Goal: Information Seeking & Learning: Learn about a topic

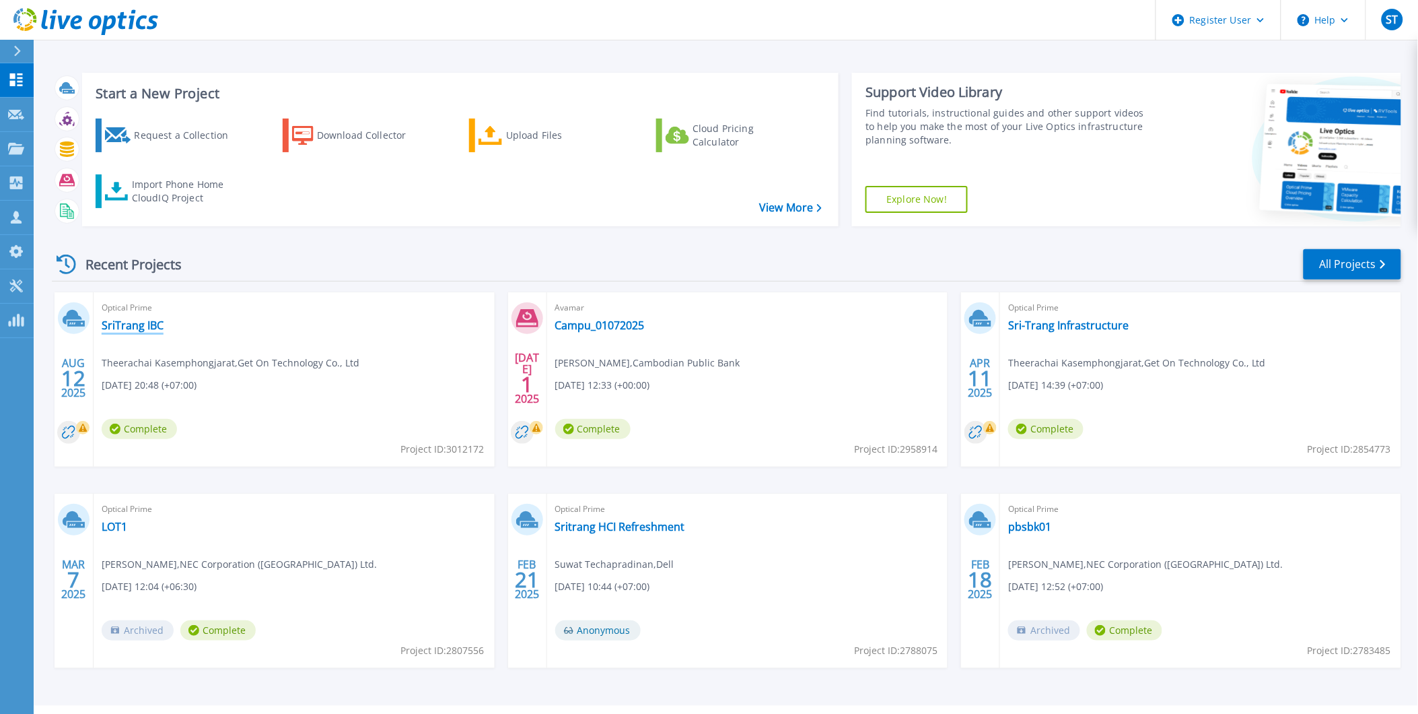
click at [152, 328] on link "SriTrang IBC" at bounding box center [133, 324] width 62 height 13
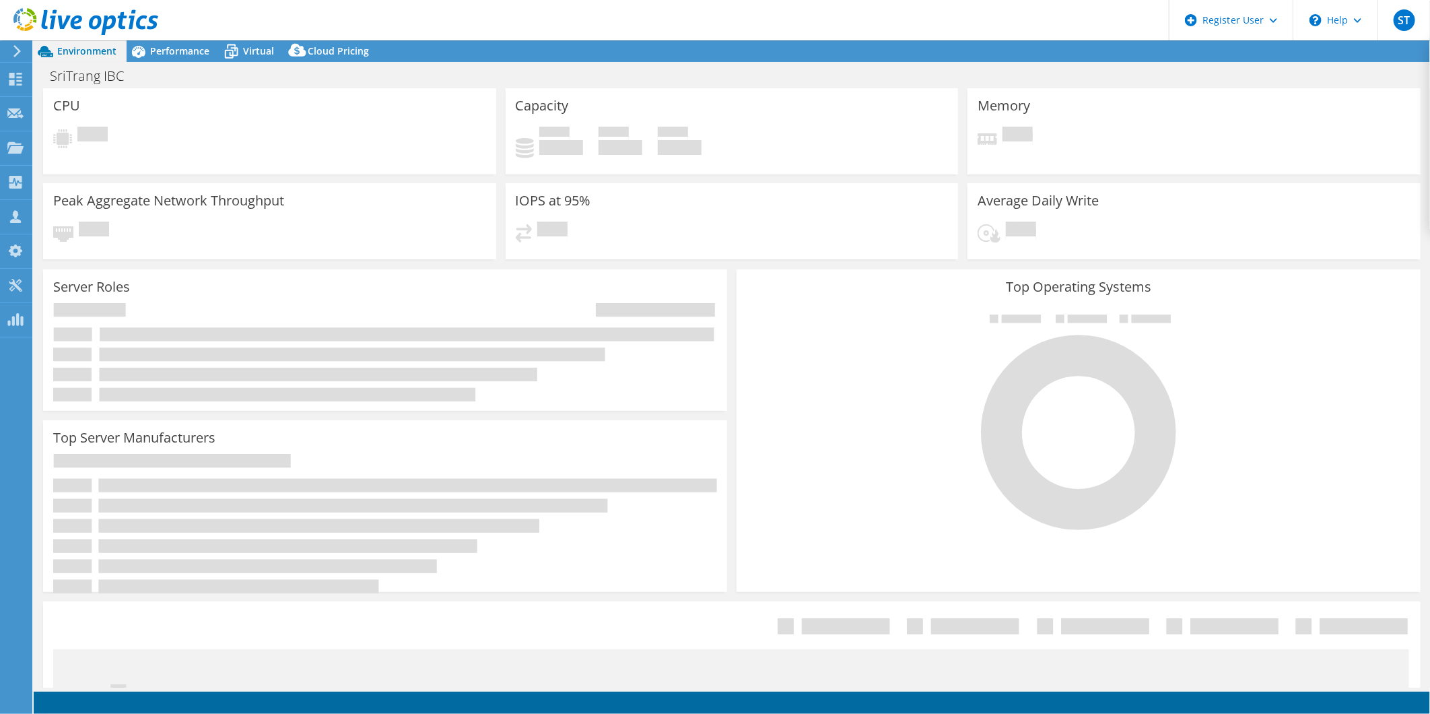
select select "USD"
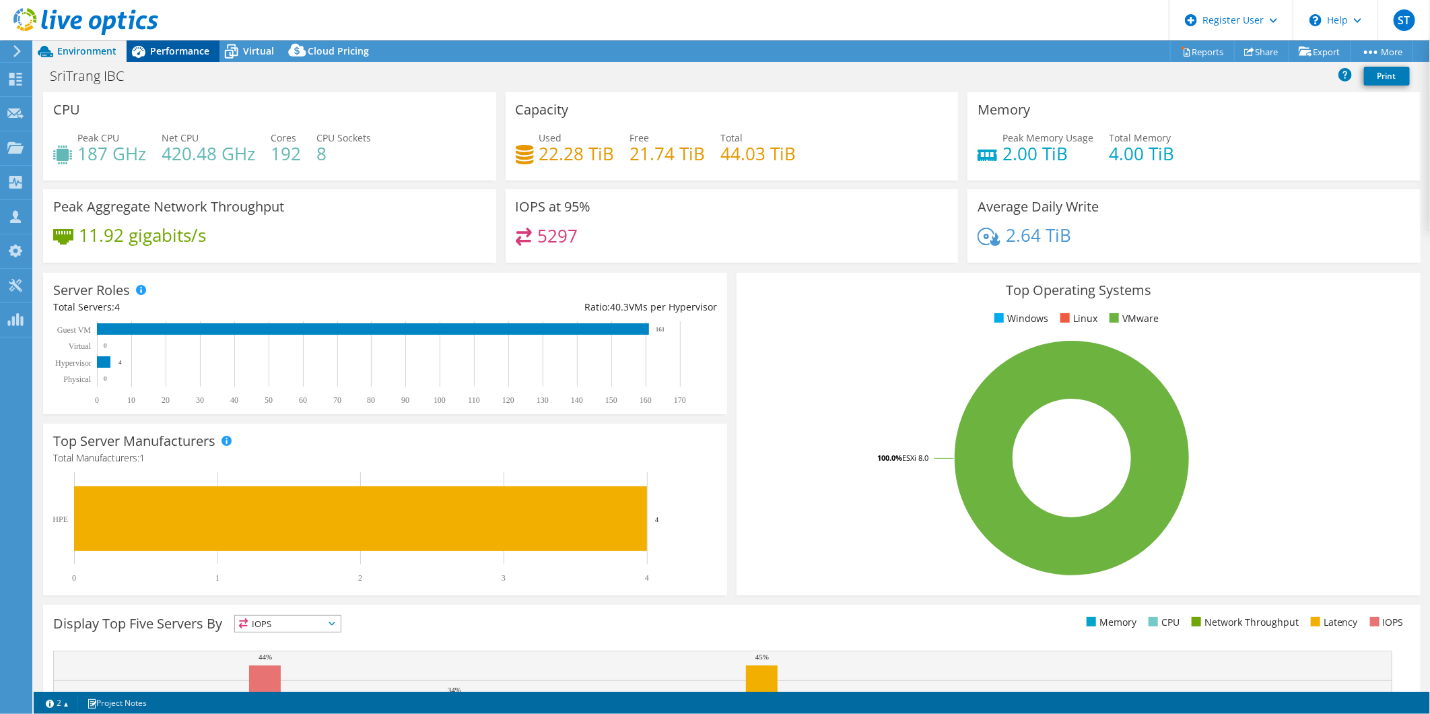
click at [180, 51] on span "Performance" at bounding box center [179, 50] width 59 height 13
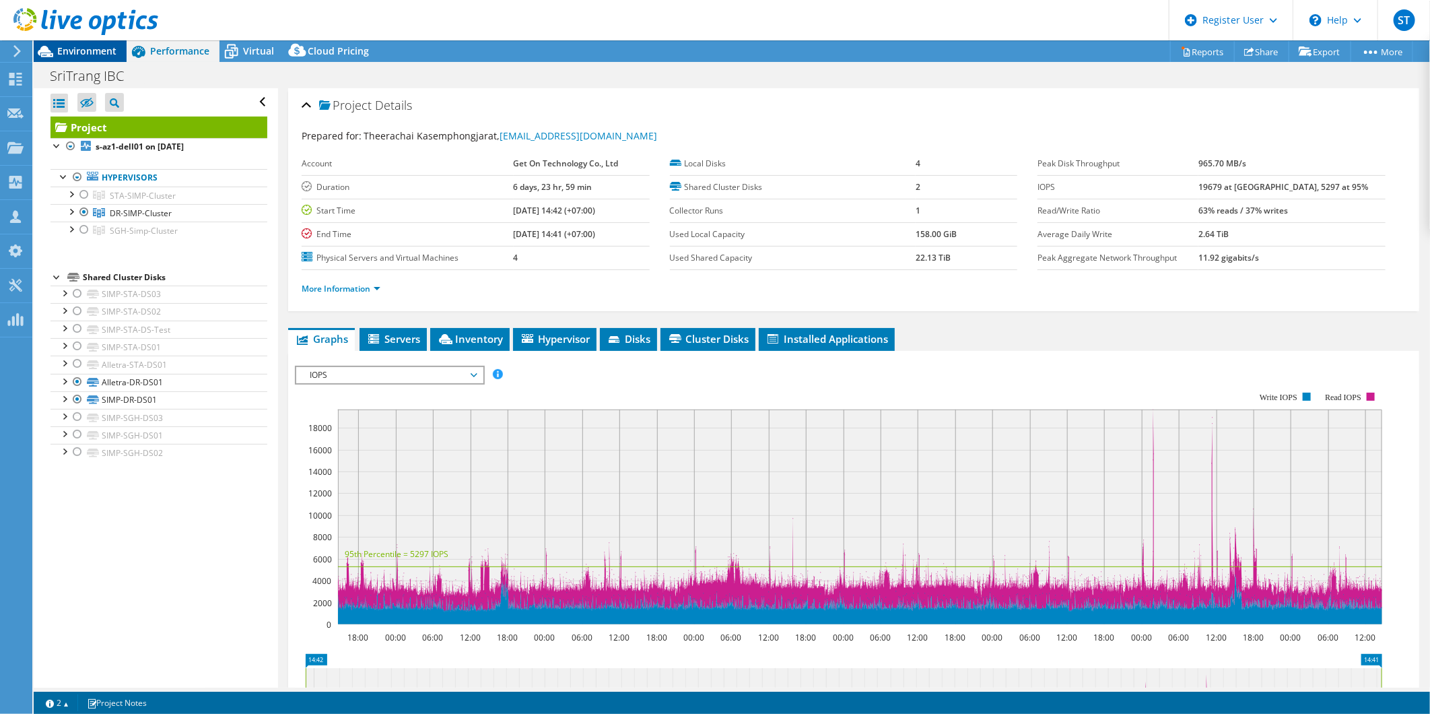
click at [59, 55] on span "Environment" at bounding box center [86, 50] width 59 height 13
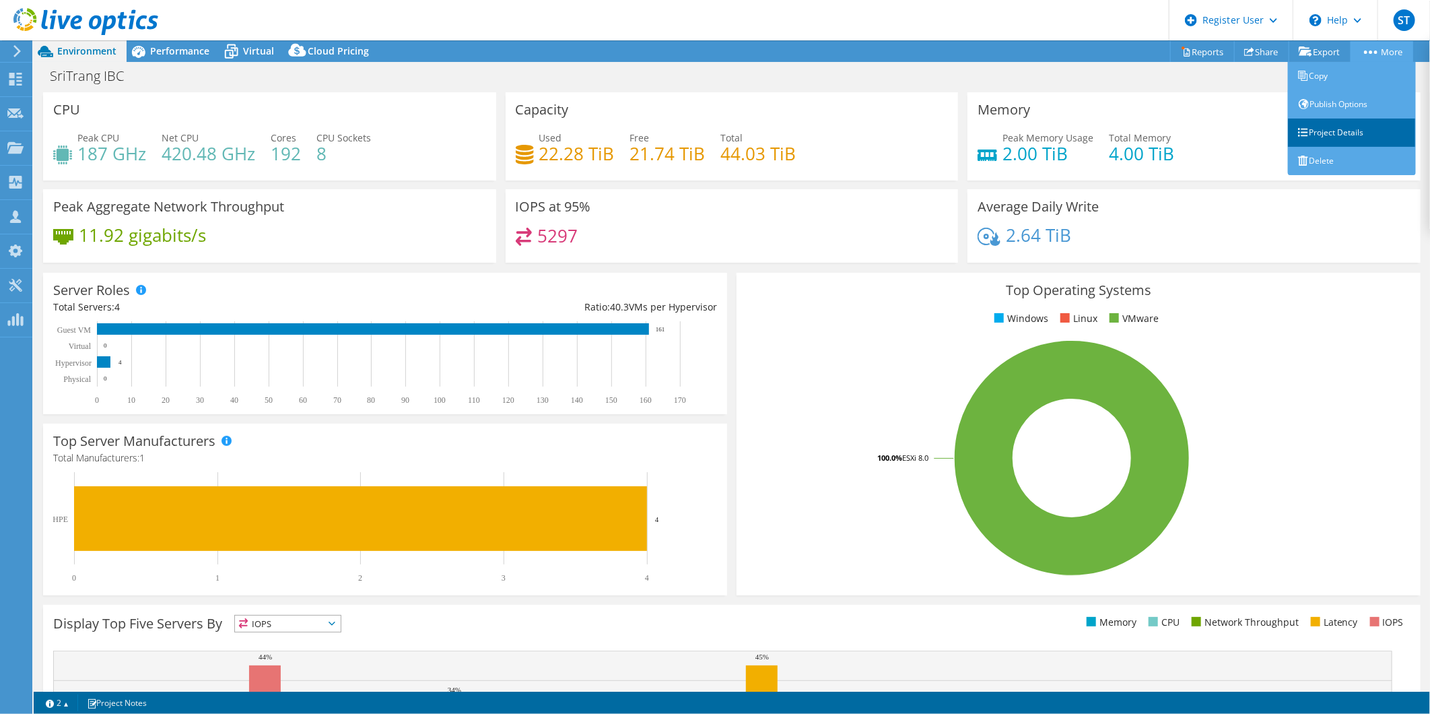
click at [1325, 133] on link "Project Details" at bounding box center [1352, 132] width 128 height 28
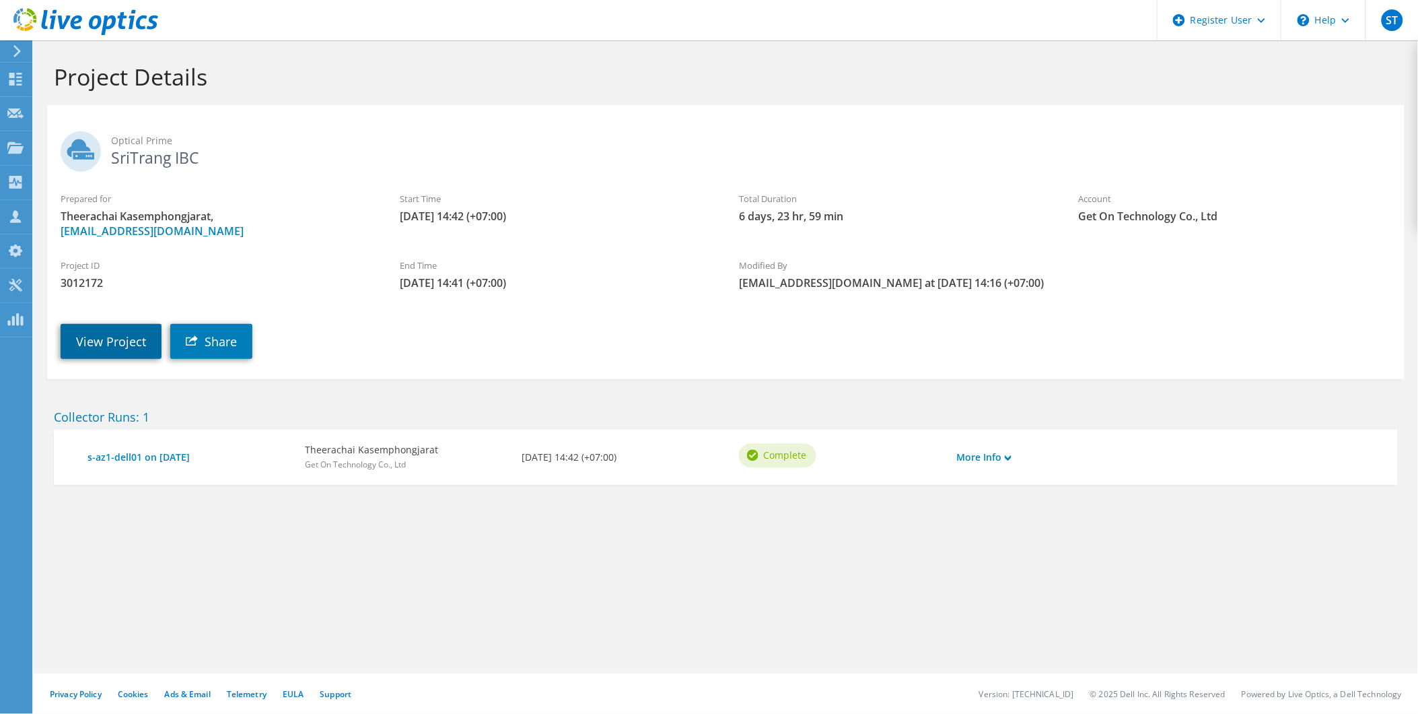
click at [131, 358] on link "View Project" at bounding box center [111, 341] width 101 height 35
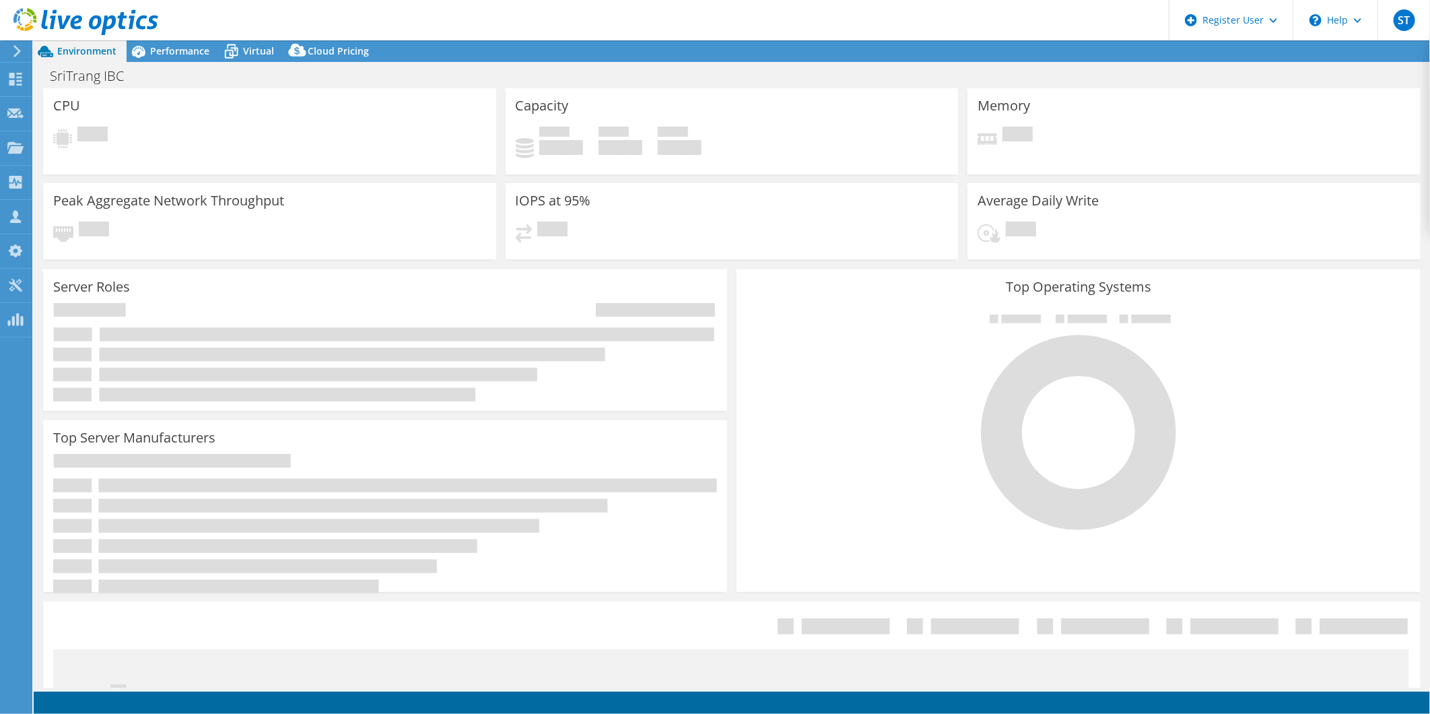
select select "USD"
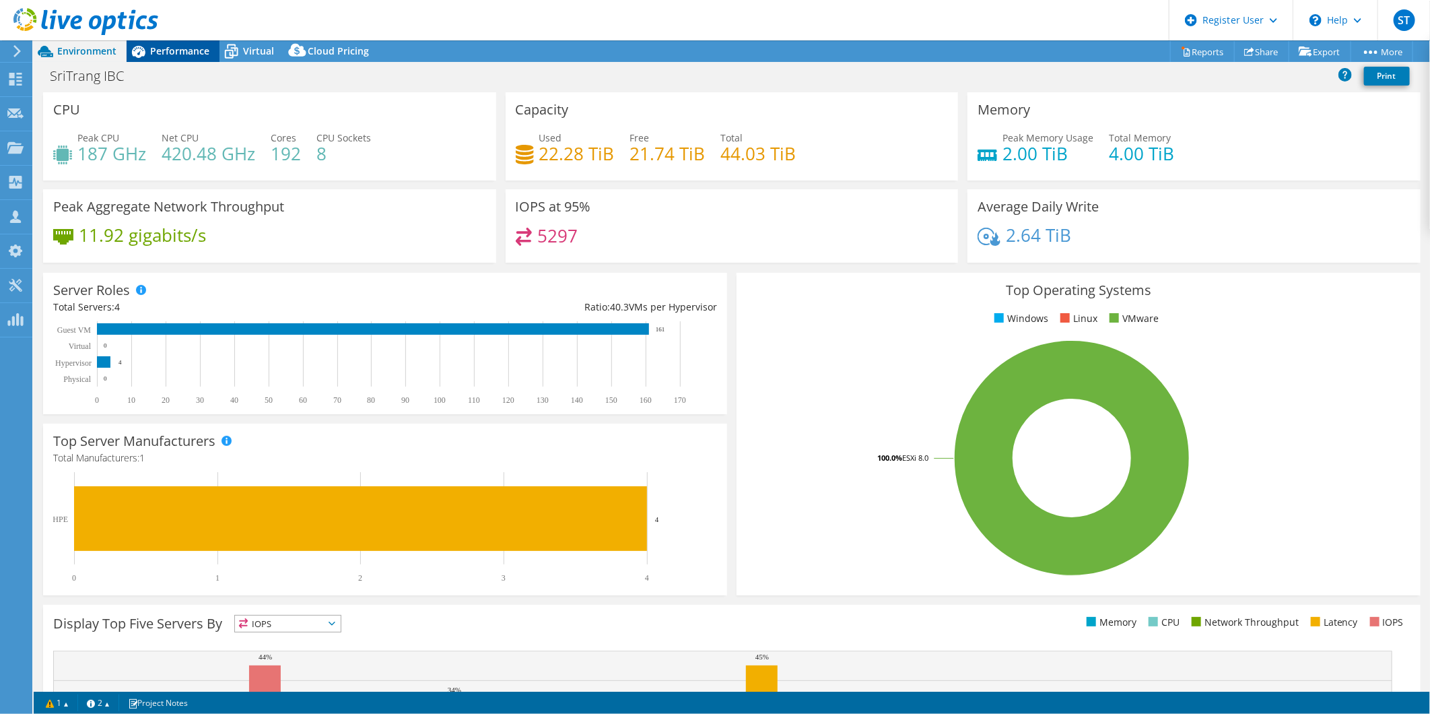
click at [192, 50] on span "Performance" at bounding box center [179, 50] width 59 height 13
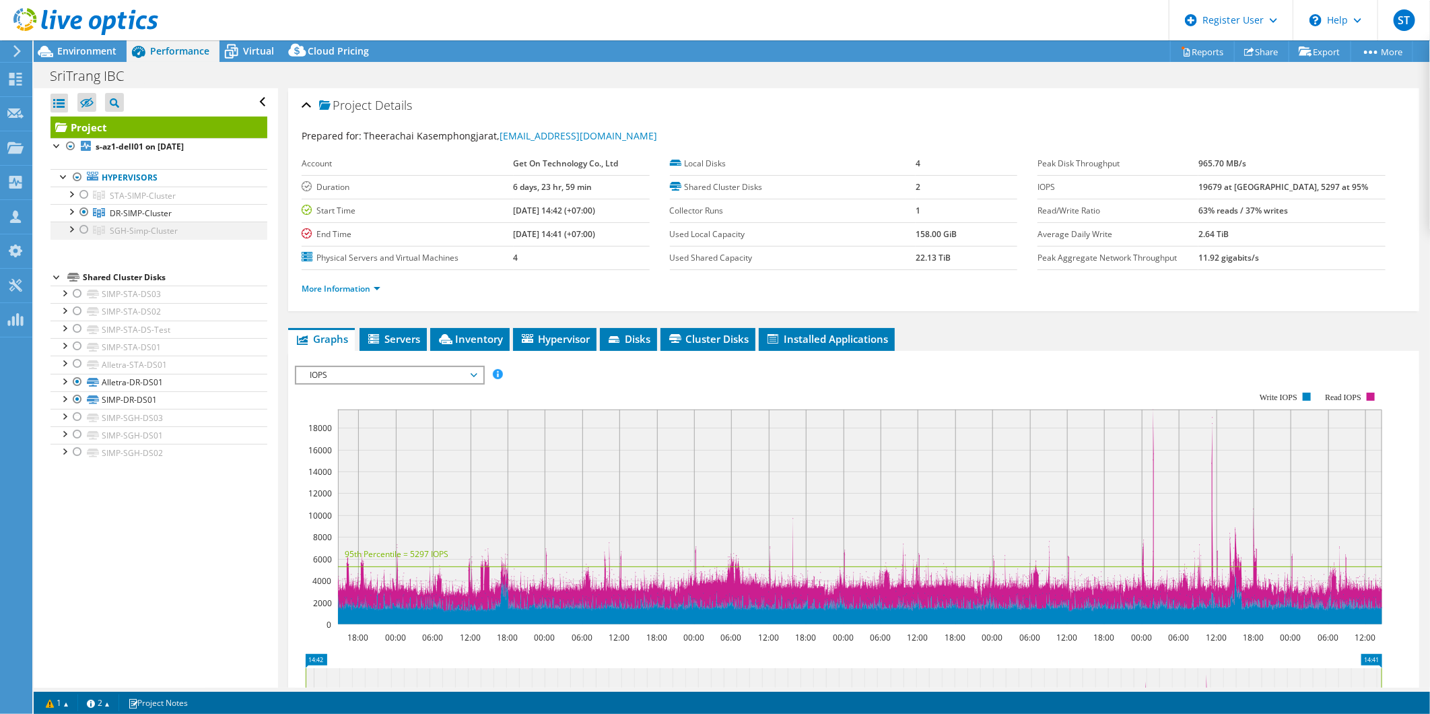
click at [82, 230] on div at bounding box center [83, 229] width 13 height 16
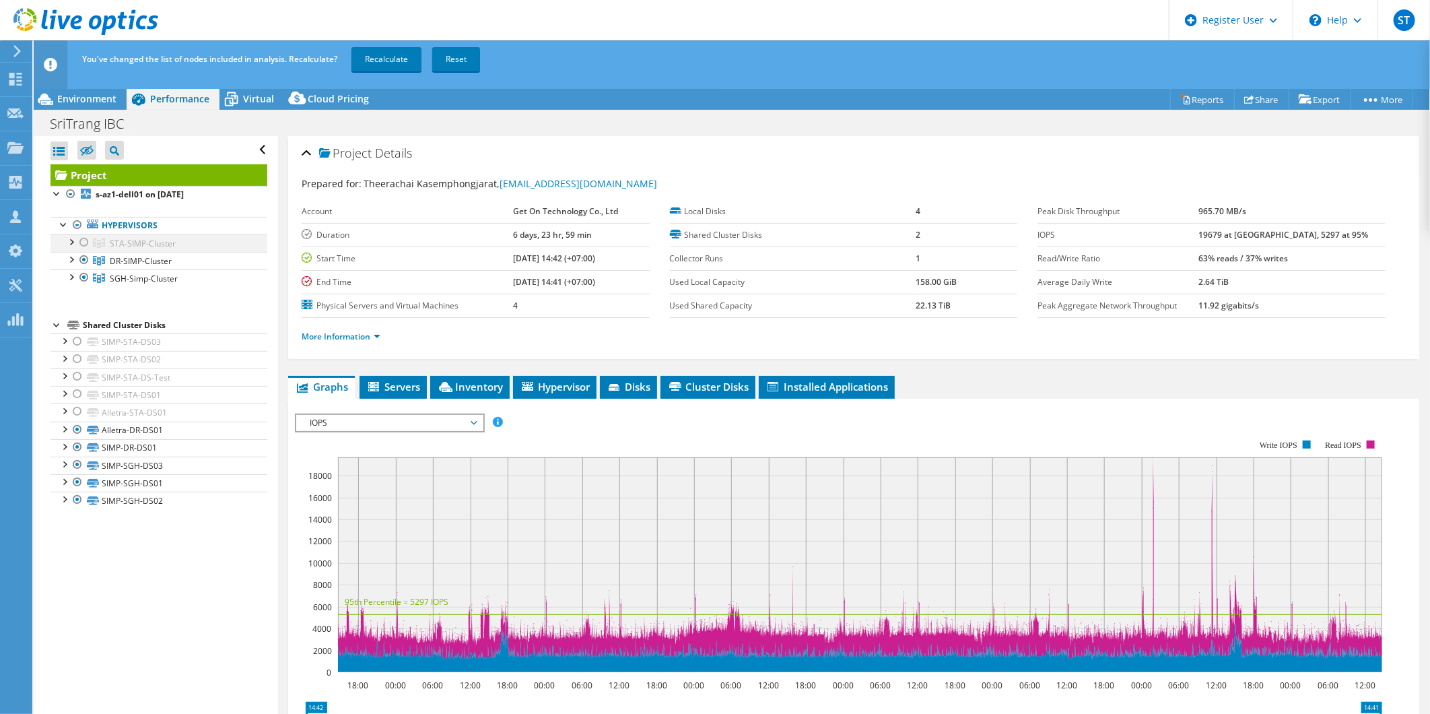
click at [83, 241] on div at bounding box center [83, 242] width 13 height 16
click at [84, 273] on div at bounding box center [83, 277] width 13 height 16
click at [83, 257] on div at bounding box center [83, 260] width 13 height 16
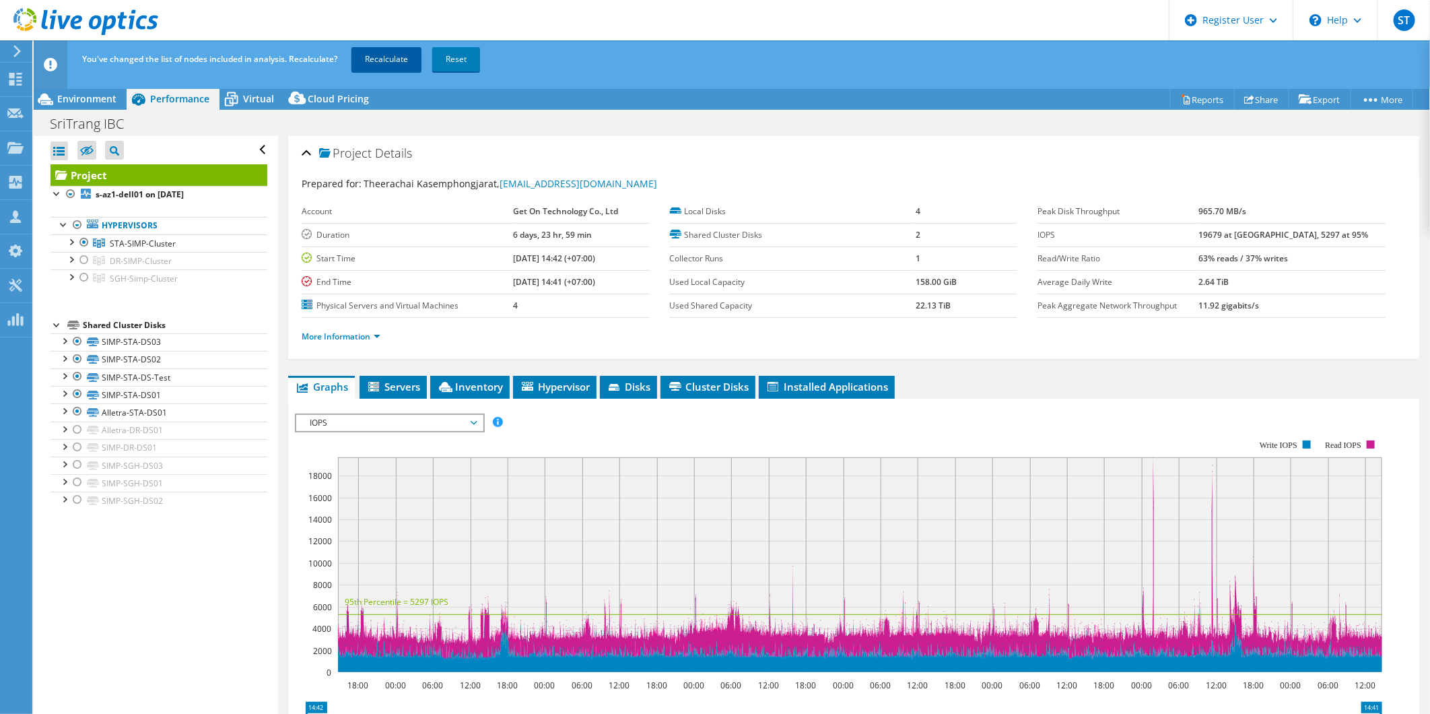
click at [384, 50] on link "Recalculate" at bounding box center [386, 59] width 70 height 24
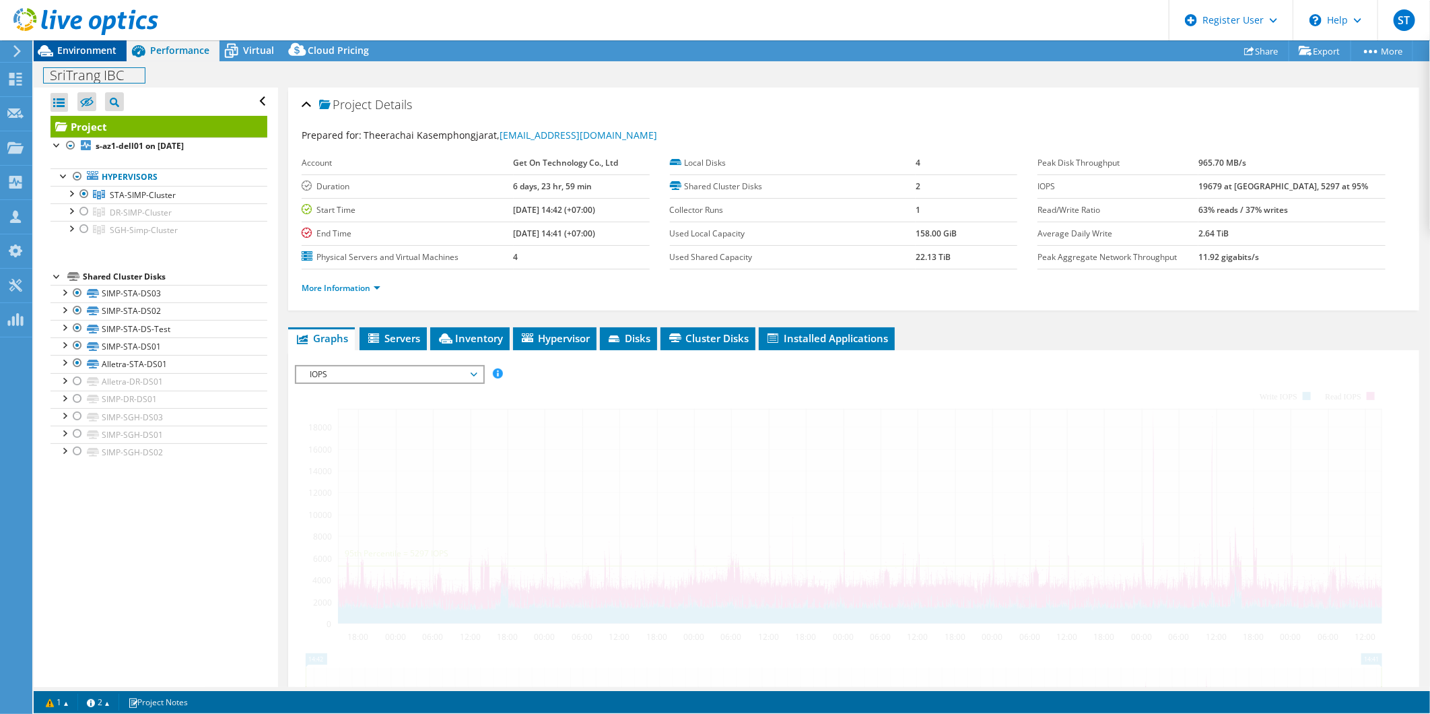
click at [104, 96] on div "Project Actions Project Actions Reports Share Export vSAN ReadyNode Sizer" at bounding box center [732, 376] width 1396 height 673
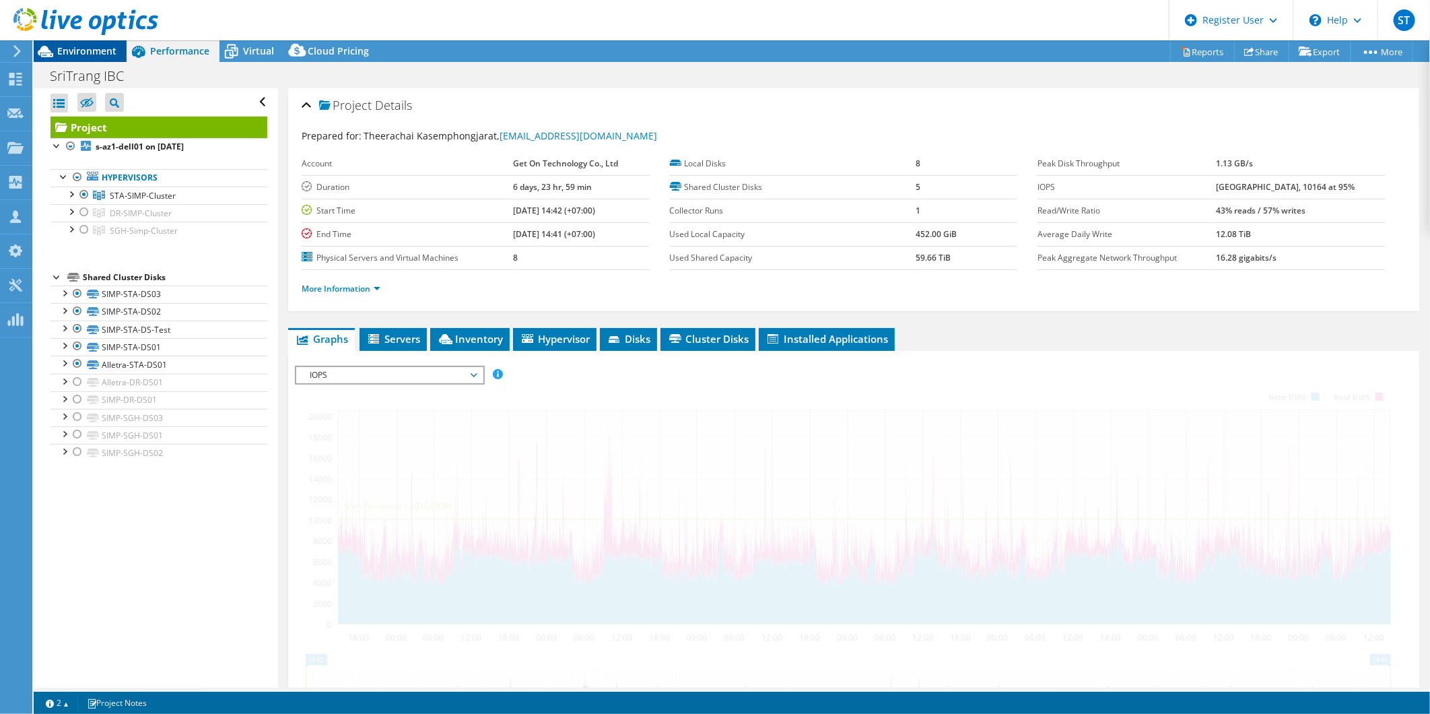
click at [85, 55] on span "Environment" at bounding box center [86, 50] width 59 height 13
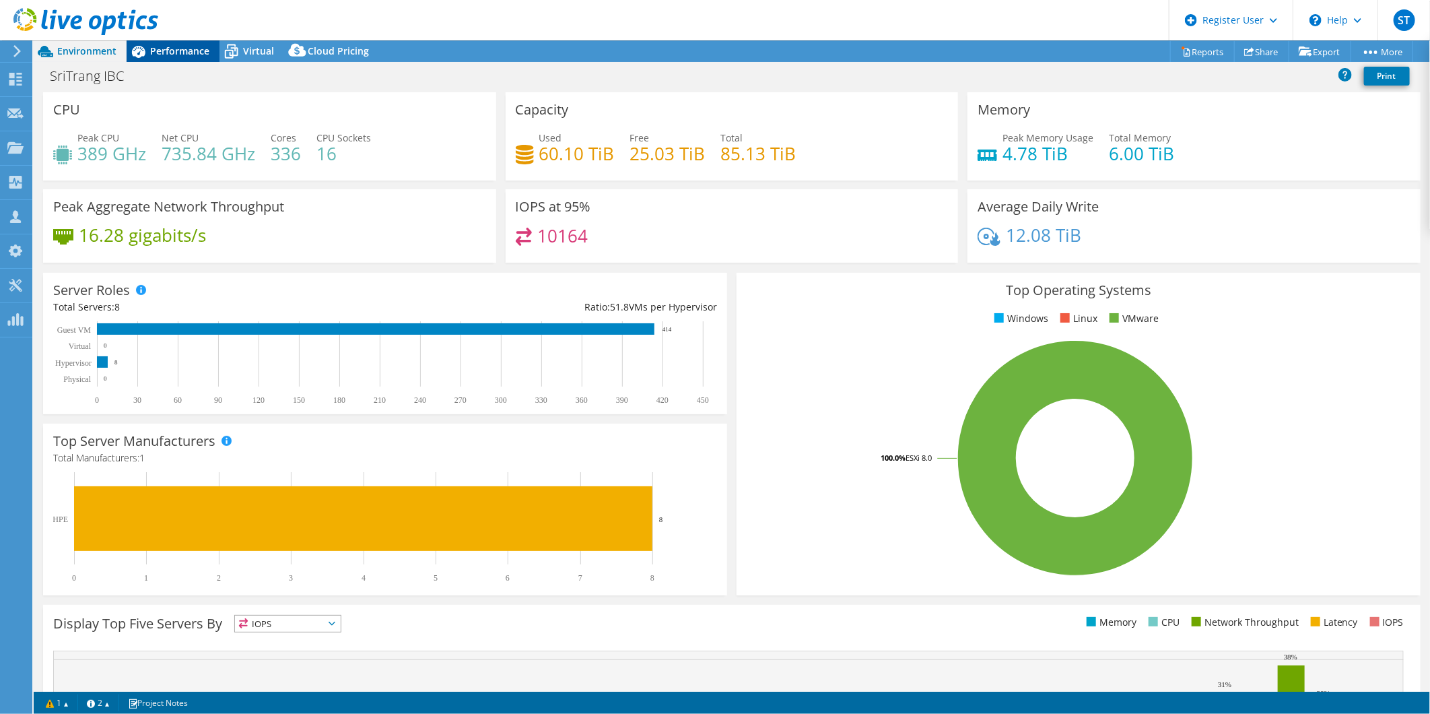
click at [179, 47] on span "Performance" at bounding box center [179, 50] width 59 height 13
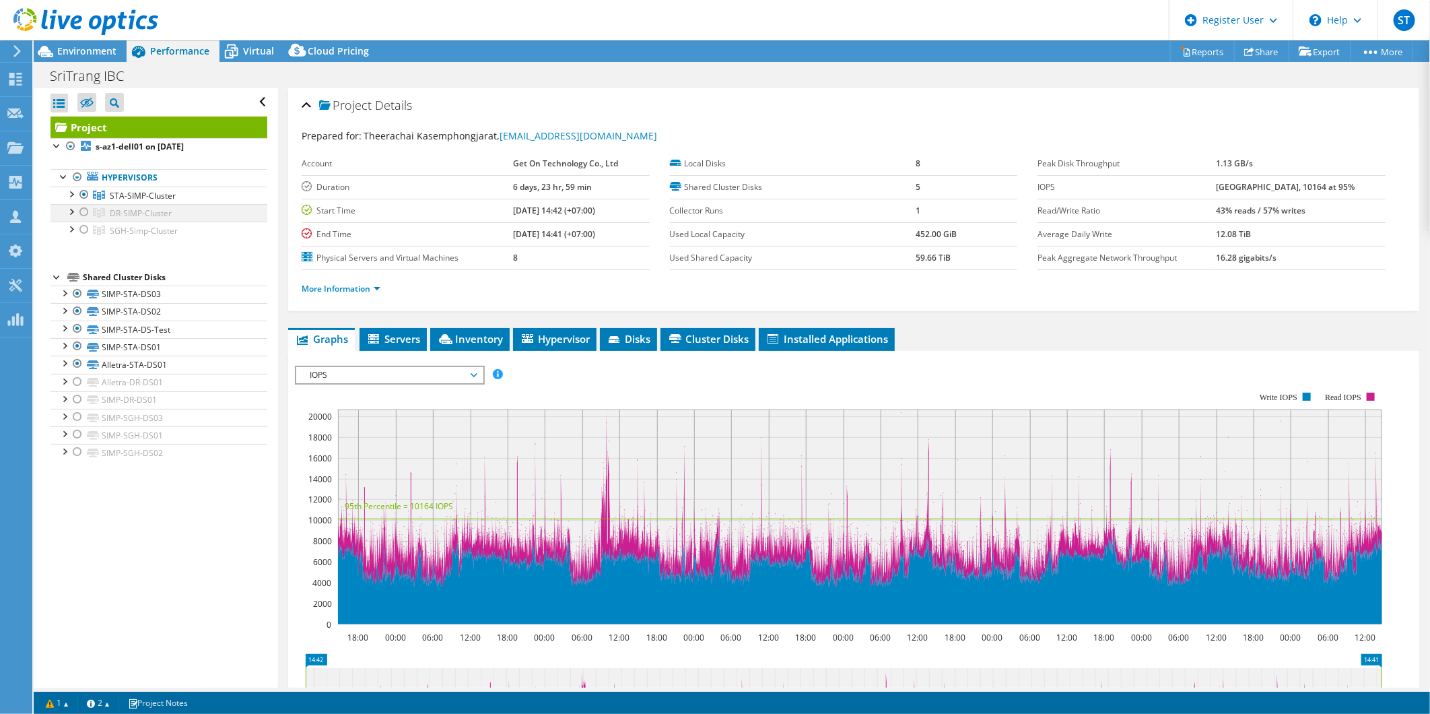
click at [85, 209] on div at bounding box center [83, 212] width 13 height 16
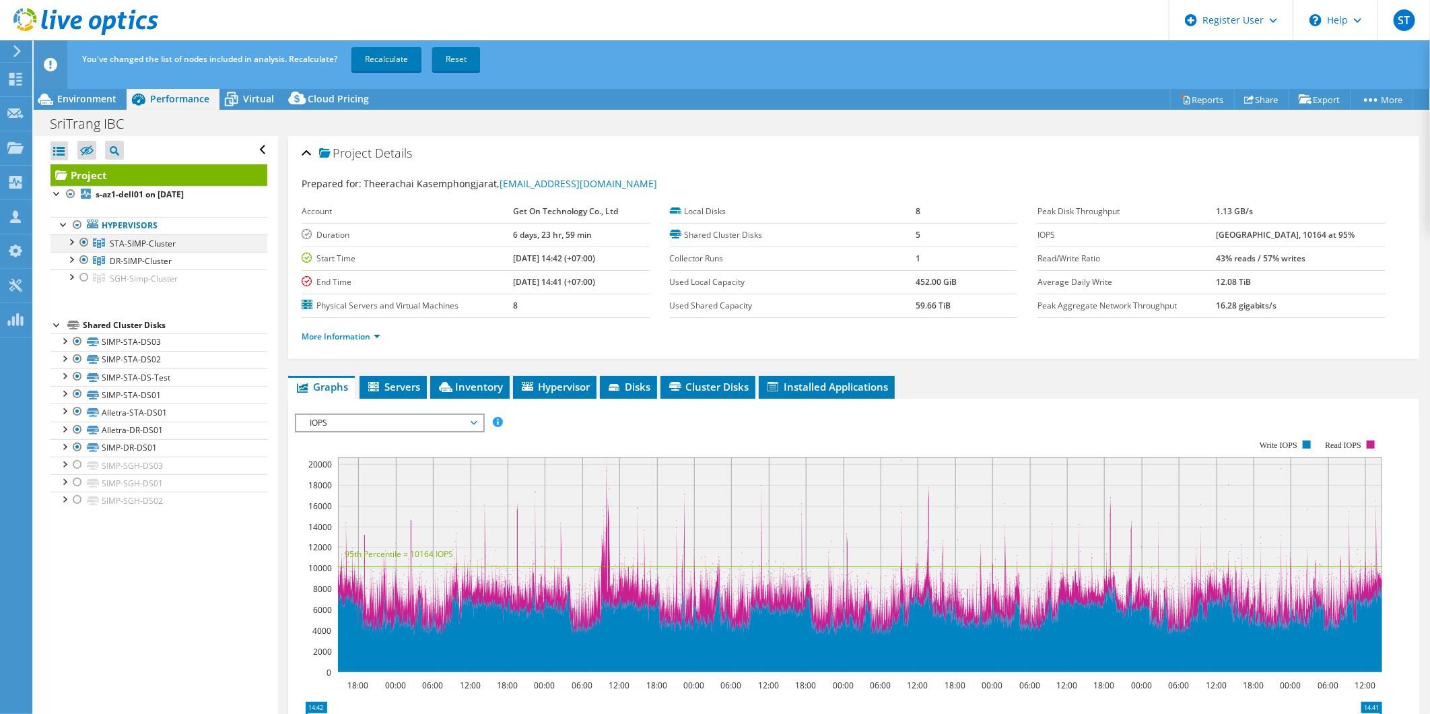
click at [85, 242] on div at bounding box center [83, 242] width 13 height 16
click at [388, 57] on link "Recalculate" at bounding box center [386, 59] width 70 height 24
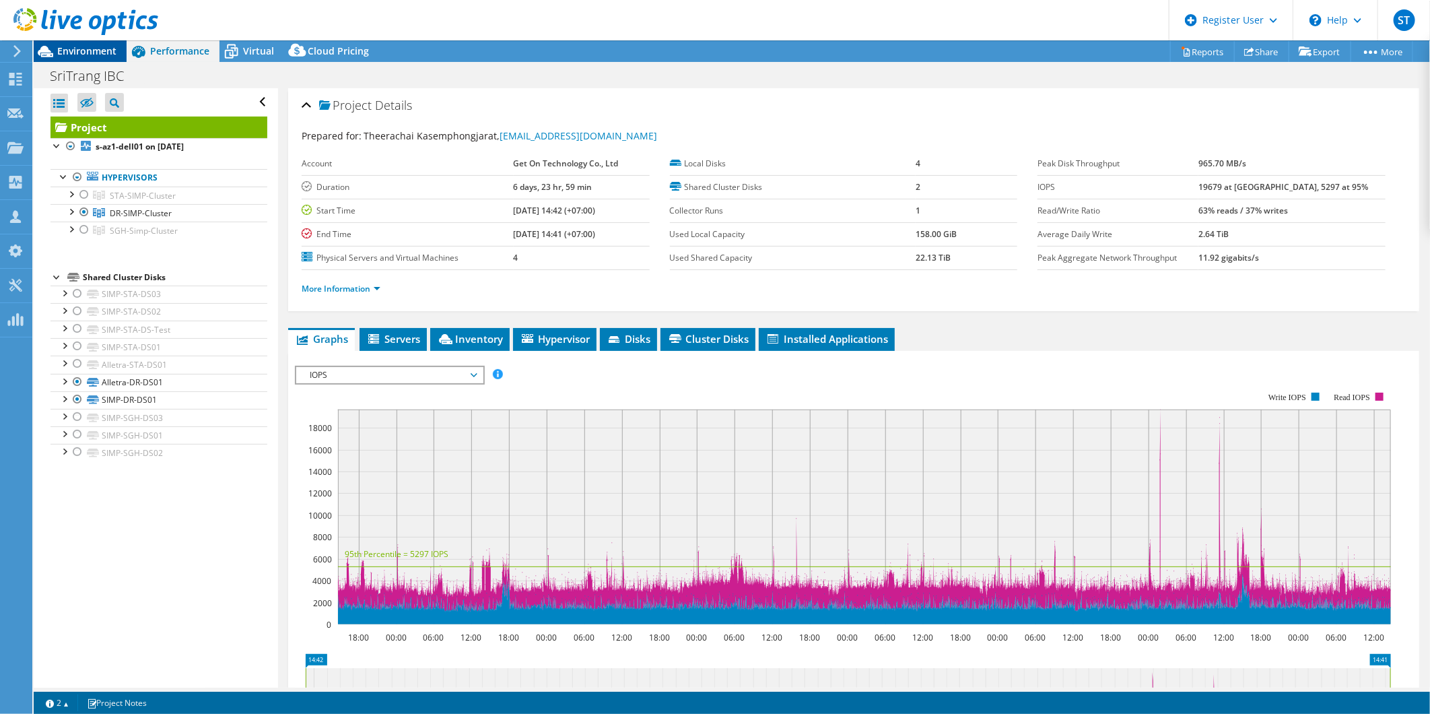
click at [63, 48] on span "Environment" at bounding box center [86, 50] width 59 height 13
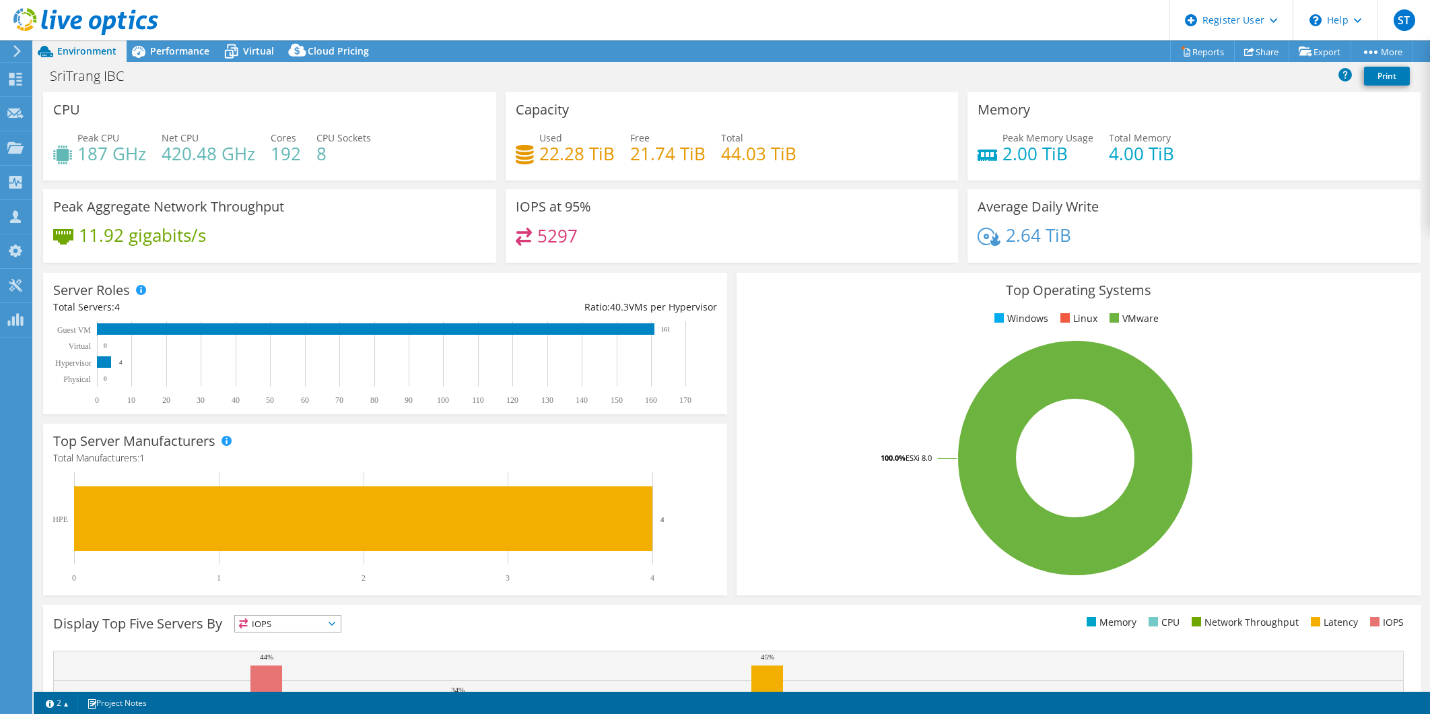
select select "USD"
click at [254, 54] on span "Virtual" at bounding box center [258, 50] width 31 height 13
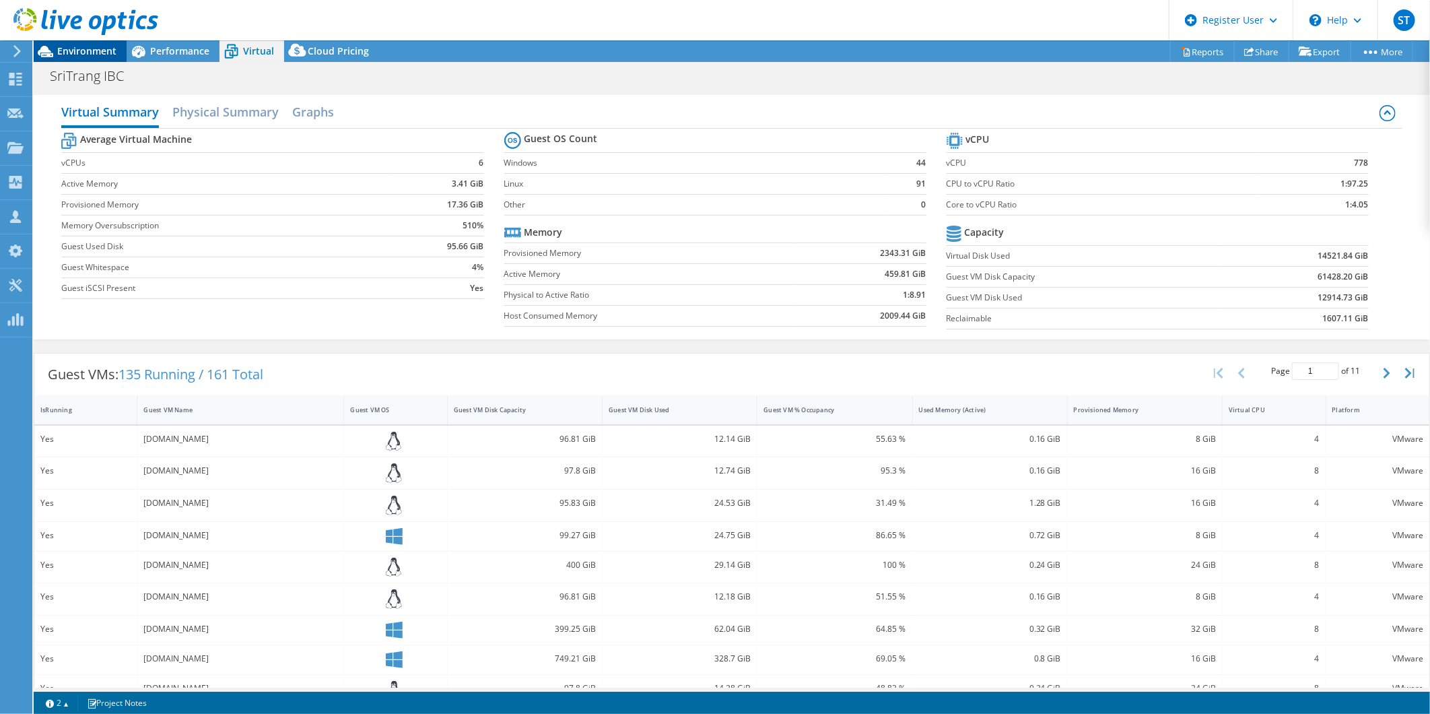
click at [89, 53] on span "Environment" at bounding box center [86, 50] width 59 height 13
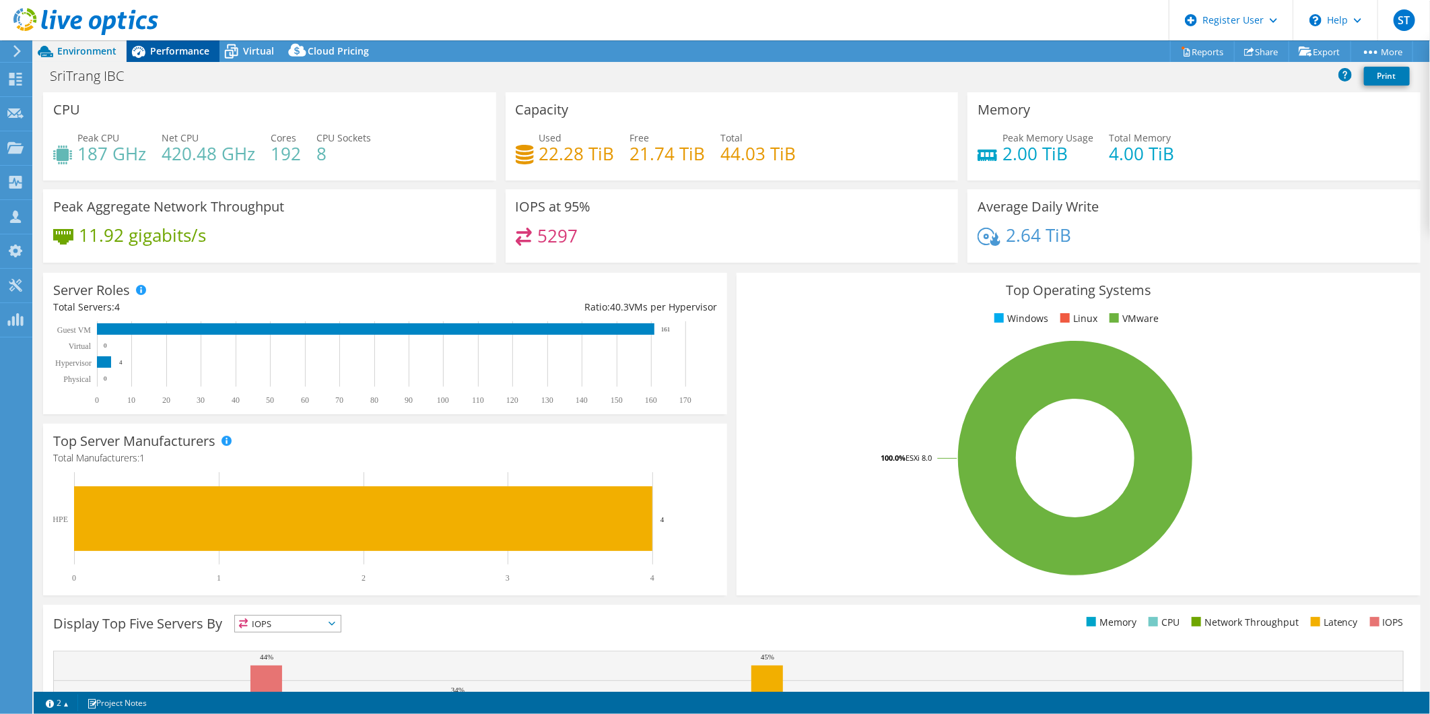
click at [168, 52] on span "Performance" at bounding box center [179, 50] width 59 height 13
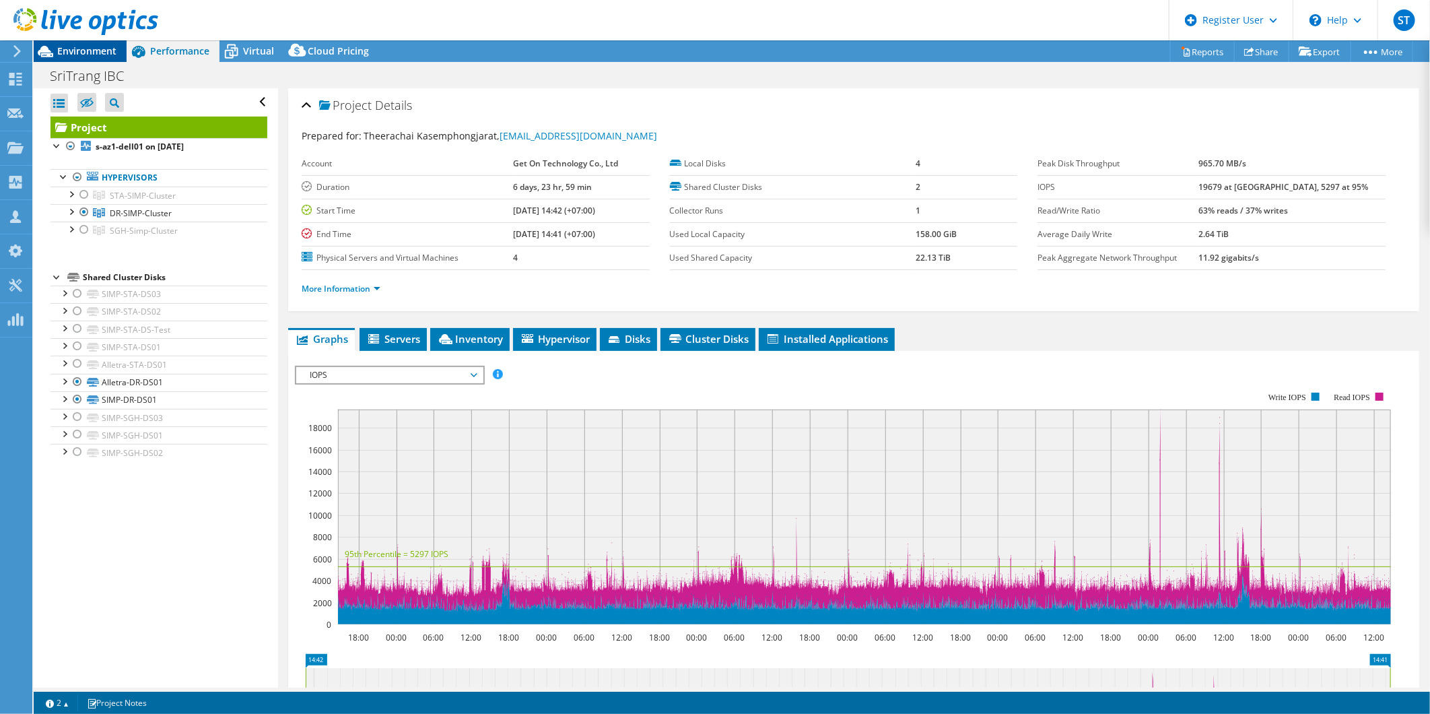
click at [83, 57] on div "Environment" at bounding box center [80, 51] width 93 height 22
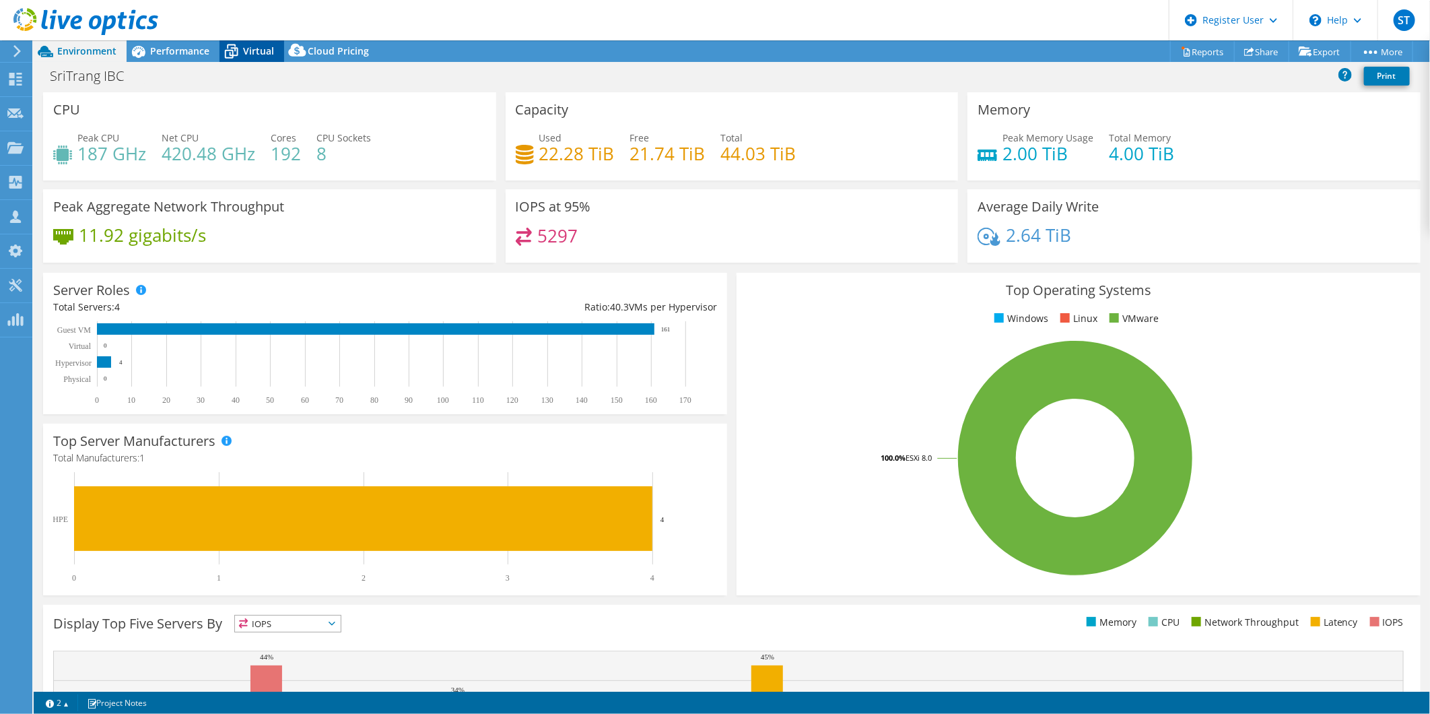
click at [252, 53] on span "Virtual" at bounding box center [258, 50] width 31 height 13
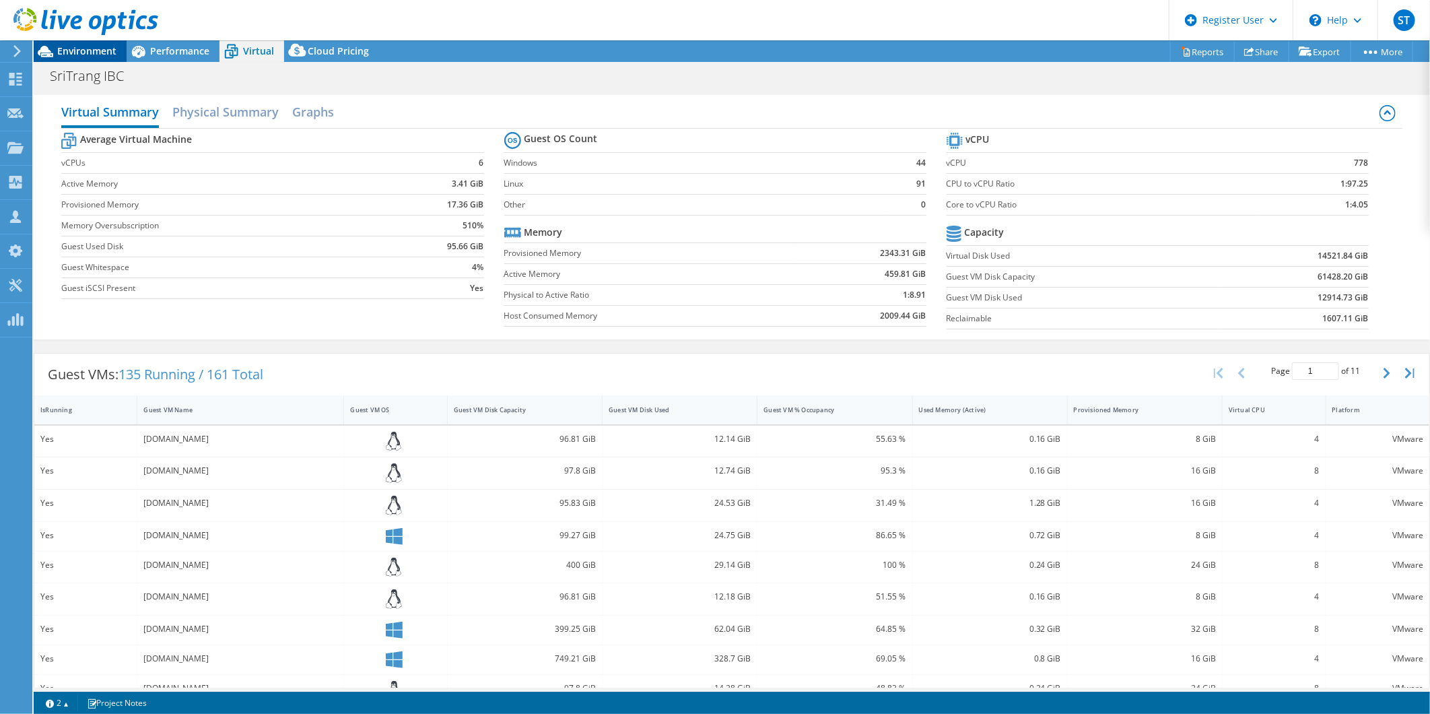
click at [104, 49] on span "Environment" at bounding box center [86, 50] width 59 height 13
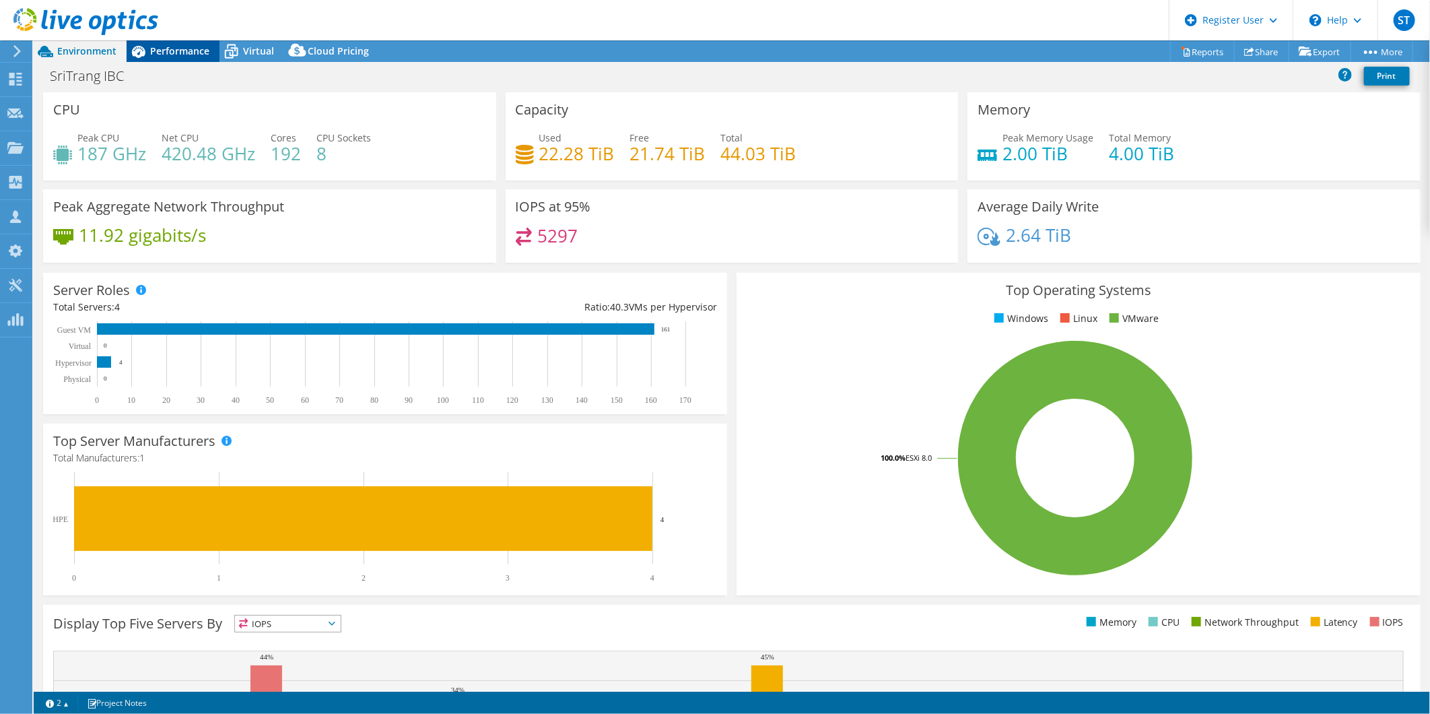
click at [172, 48] on span "Performance" at bounding box center [179, 50] width 59 height 13
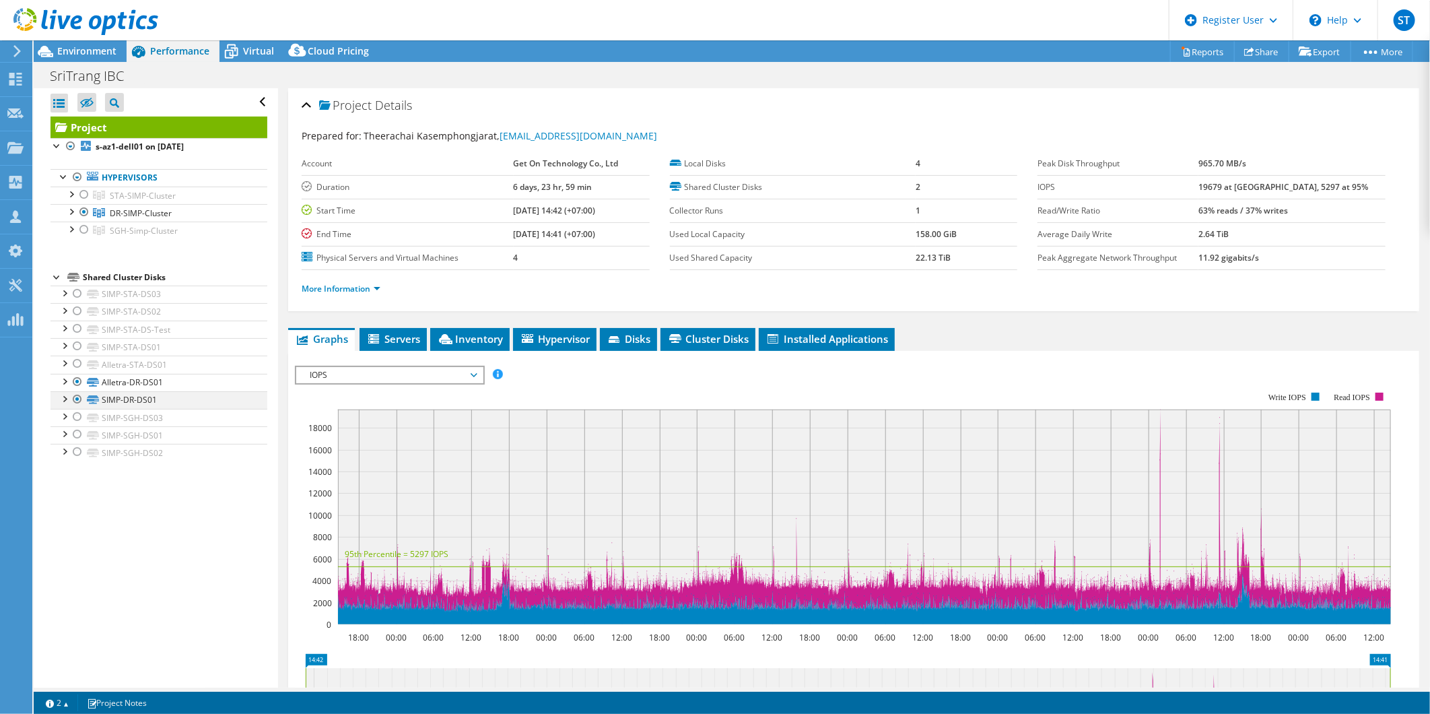
click at [67, 399] on div at bounding box center [63, 397] width 13 height 13
click at [63, 381] on div at bounding box center [63, 380] width 13 height 13
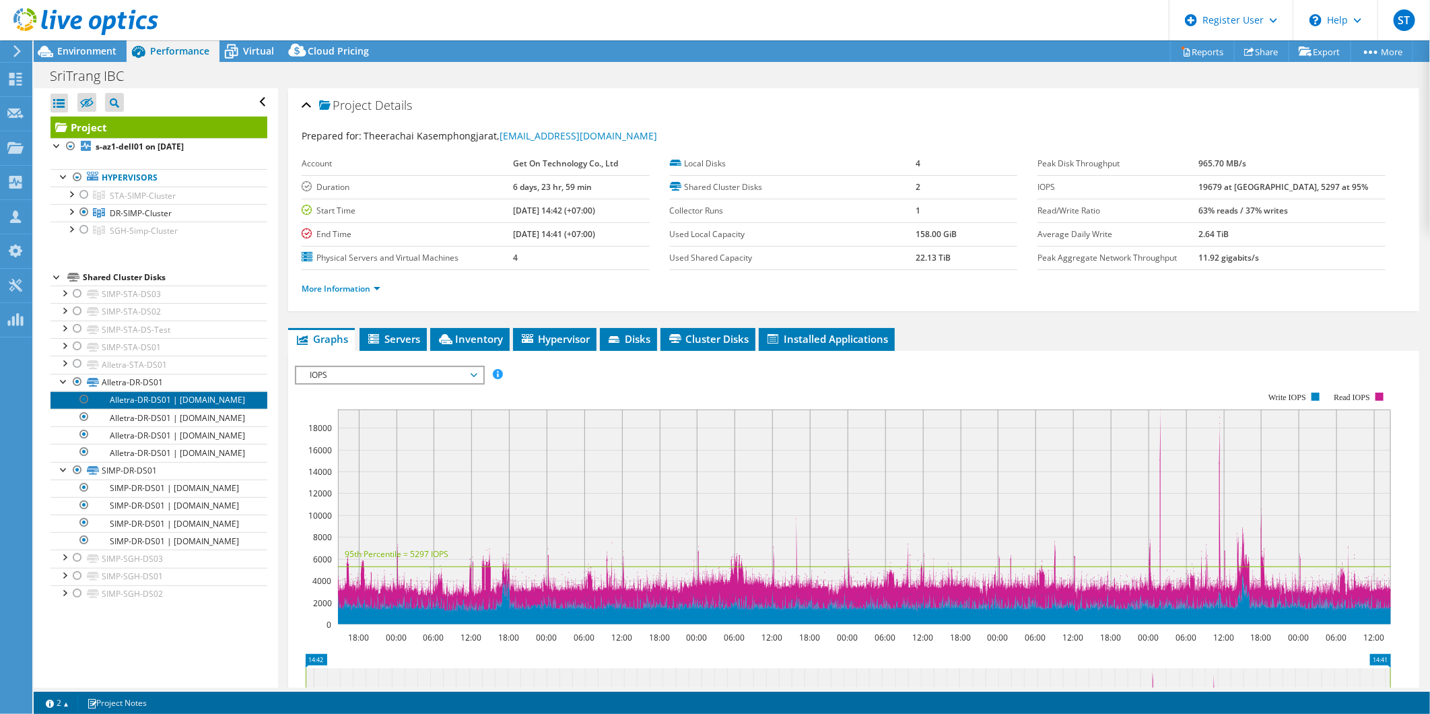
click at [162, 409] on link "Alletra-DR-DS01 | [DOMAIN_NAME]" at bounding box center [158, 400] width 217 height 18
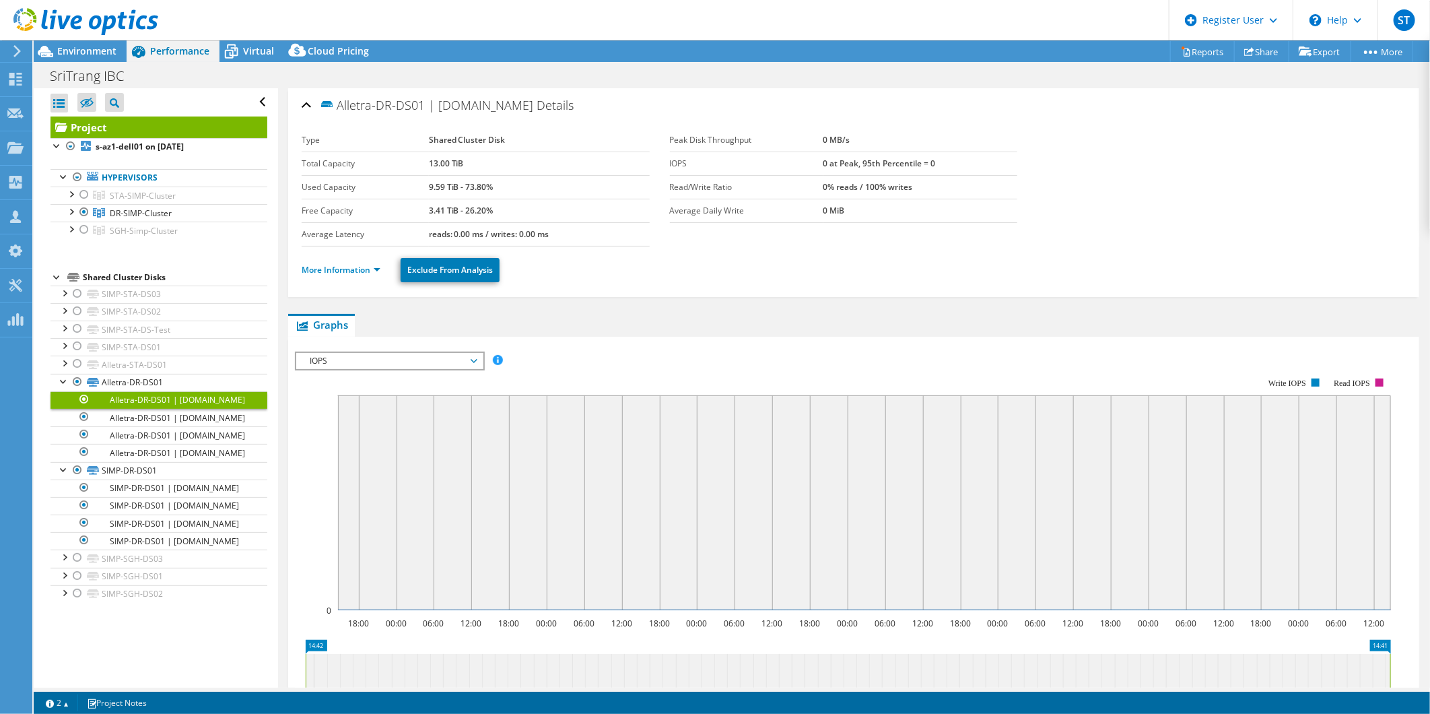
click at [413, 355] on span "IOPS" at bounding box center [389, 361] width 173 height 16
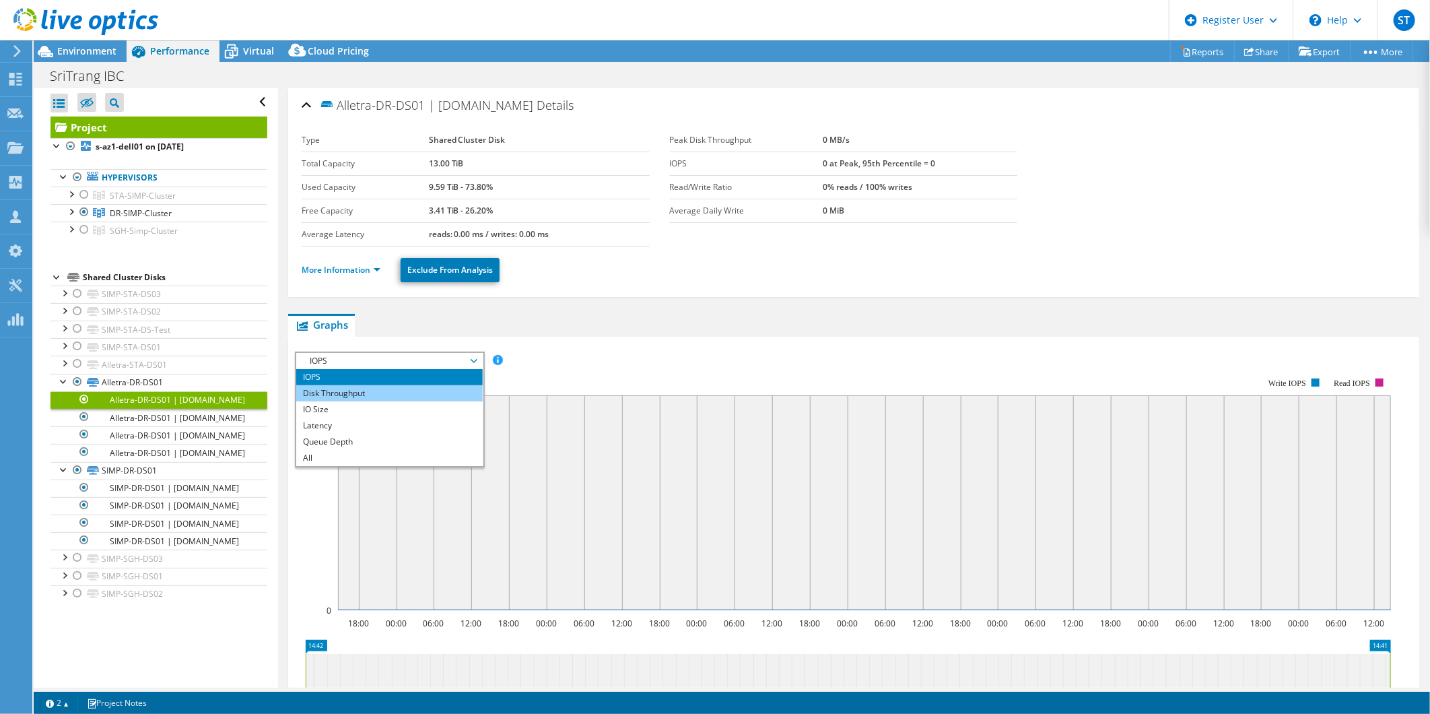
click at [382, 387] on li "Disk Throughput" at bounding box center [389, 393] width 186 height 16
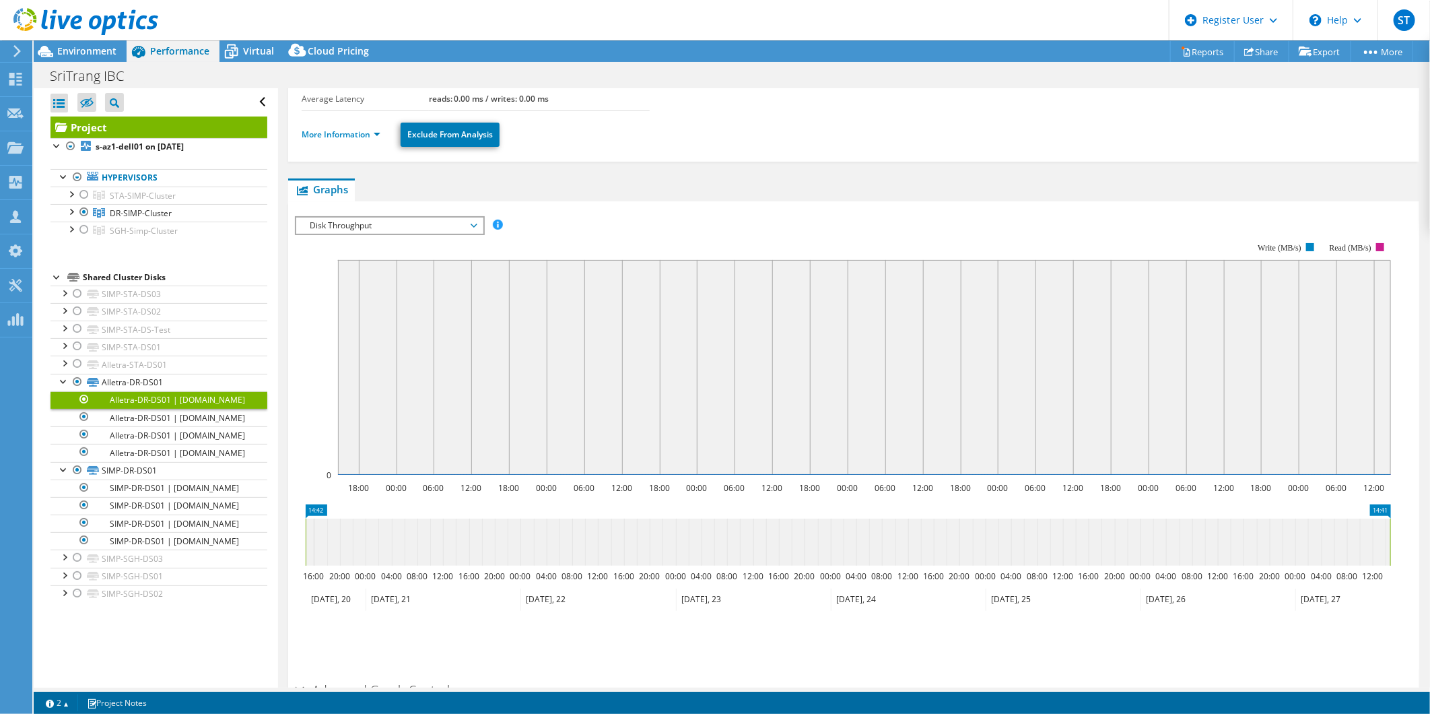
scroll to position [136, 0]
click at [199, 444] on link "Alletra-DR-DS01 | [DOMAIN_NAME]" at bounding box center [158, 435] width 217 height 18
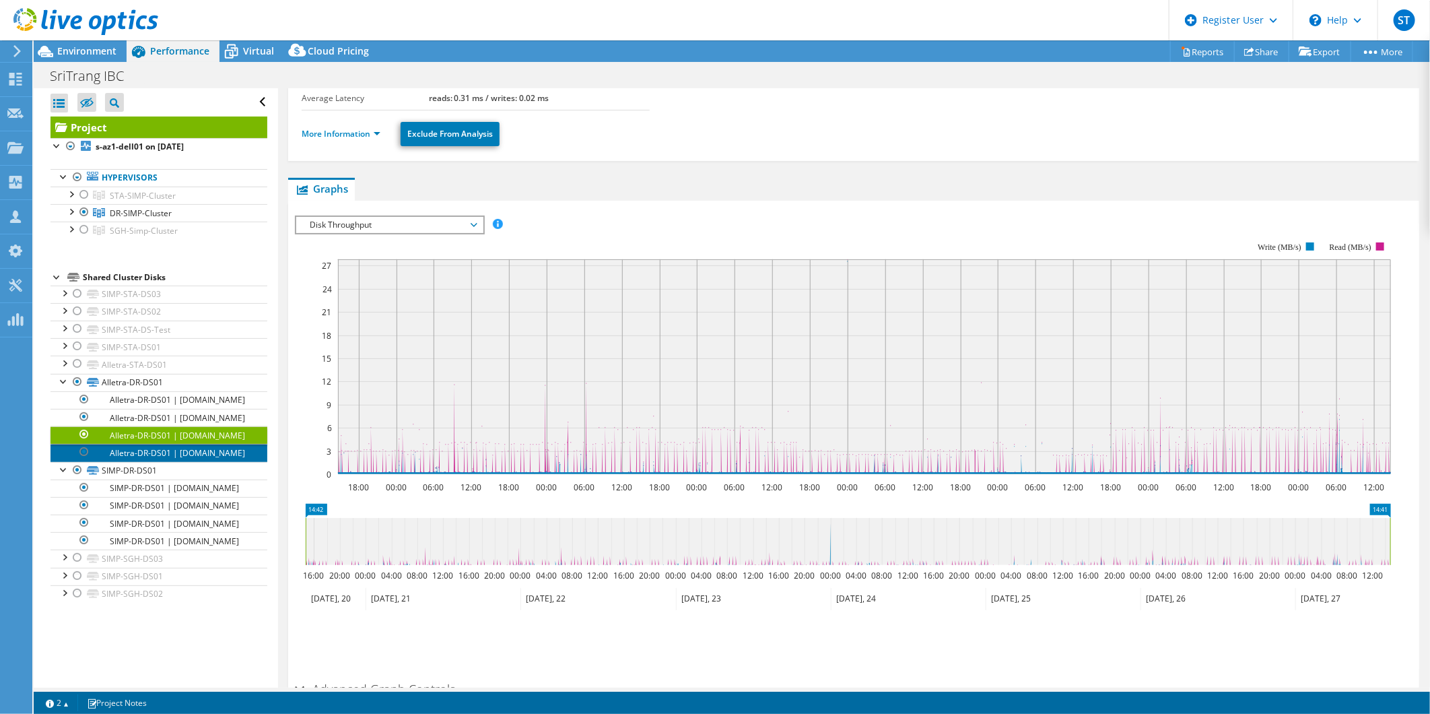
click at [178, 461] on link "Alletra-DR-DS01 | [DOMAIN_NAME]" at bounding box center [158, 453] width 217 height 18
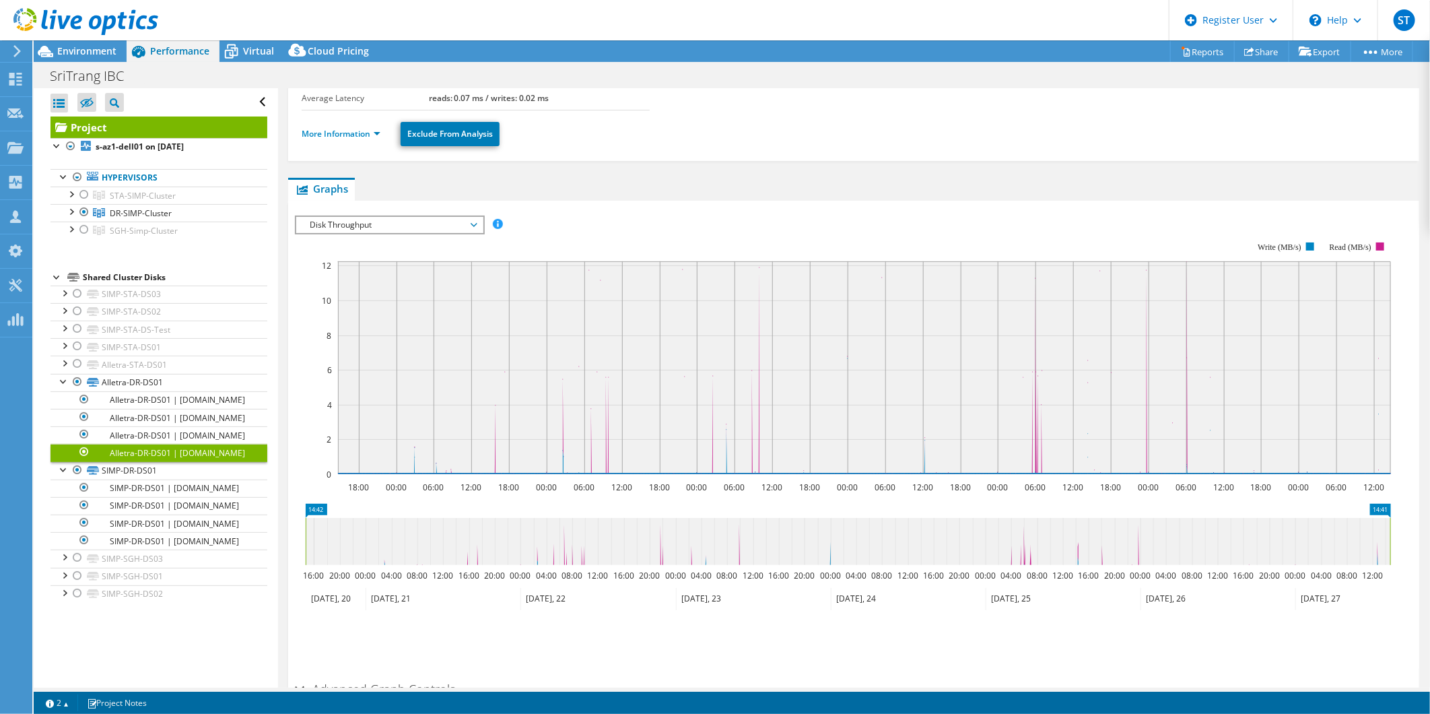
click at [361, 224] on span "Disk Throughput" at bounding box center [389, 225] width 173 height 16
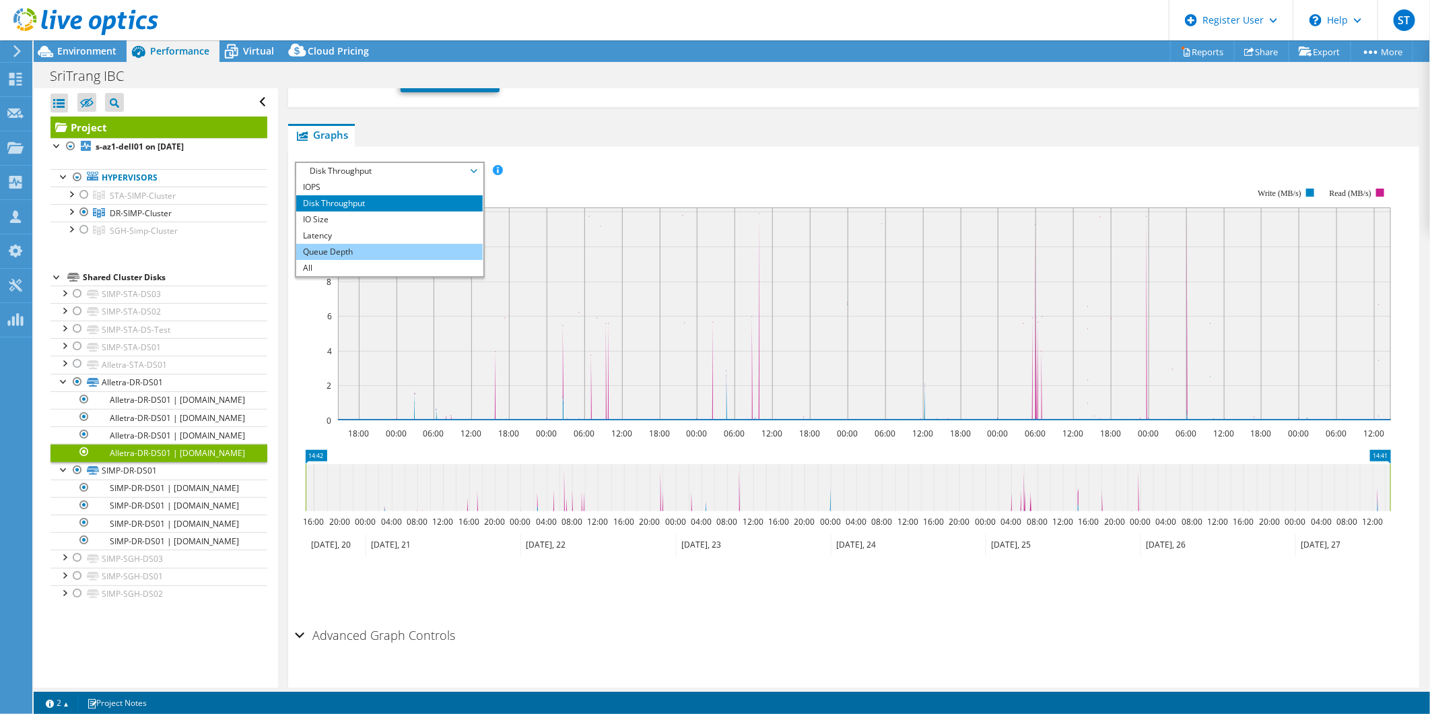
scroll to position [189, 0]
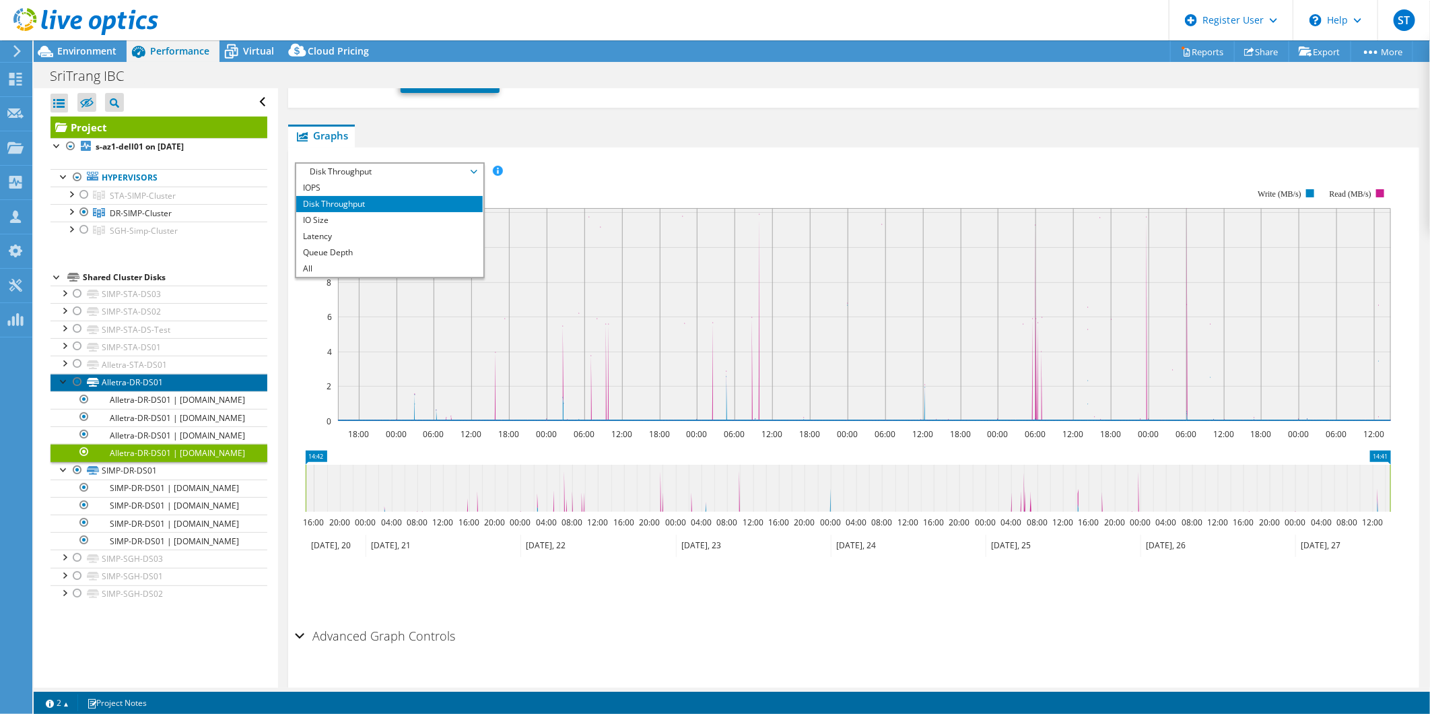
click at [157, 380] on link "Alletra-DR-DS01" at bounding box center [158, 383] width 217 height 18
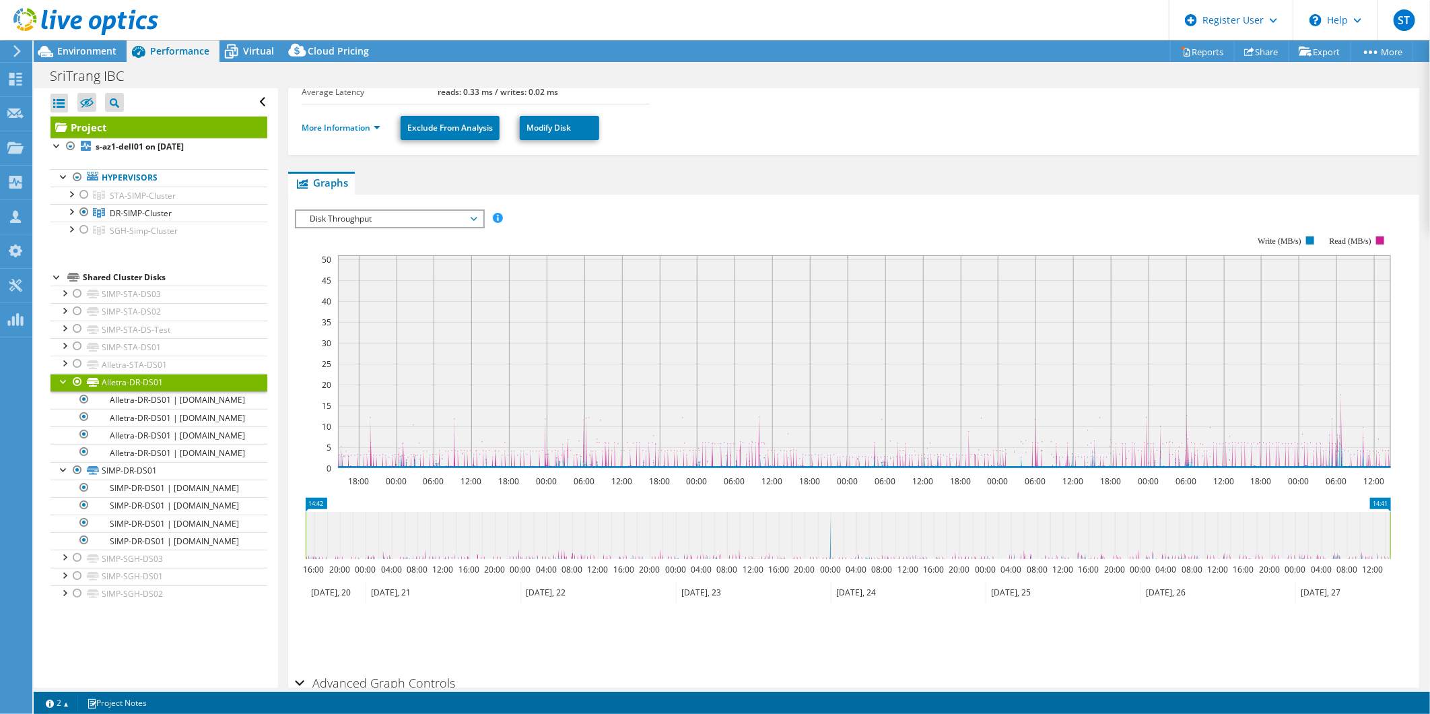
click at [411, 217] on span "Disk Throughput" at bounding box center [389, 219] width 173 height 16
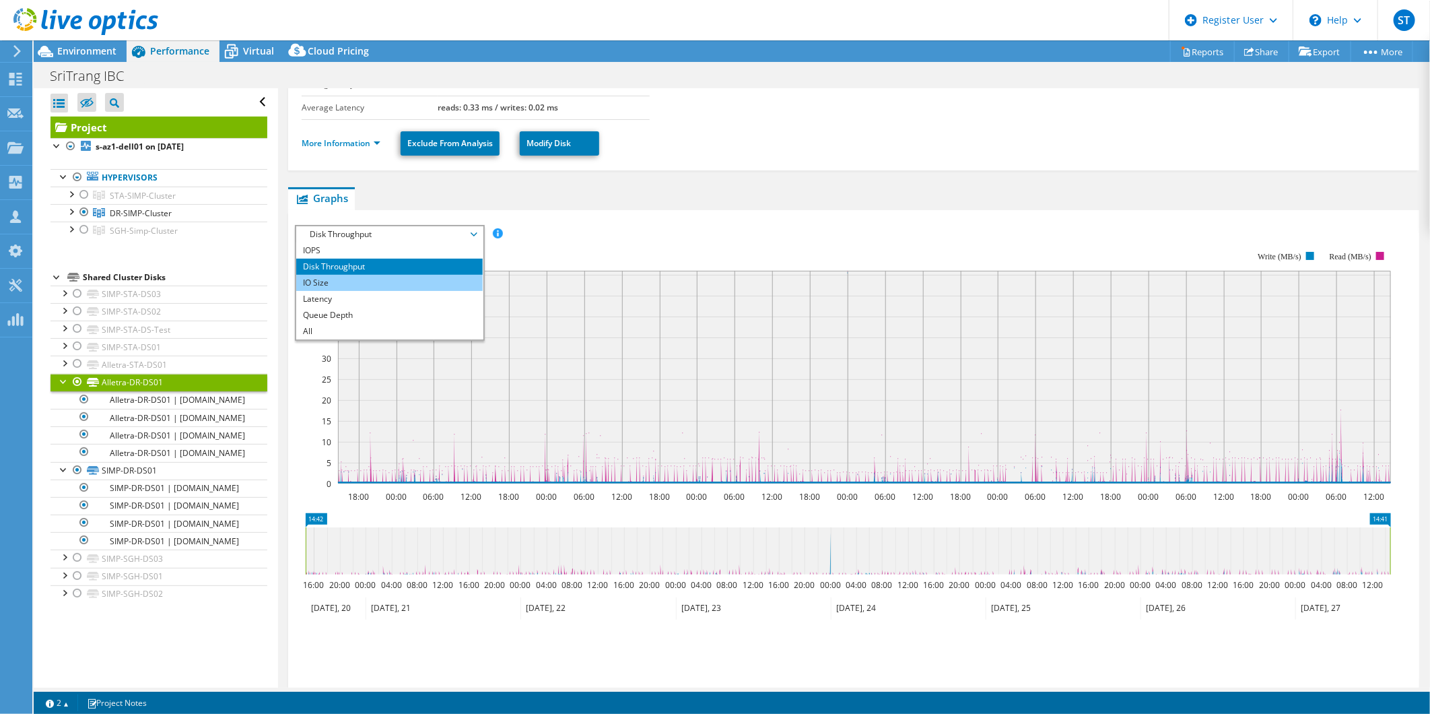
scroll to position [168, 0]
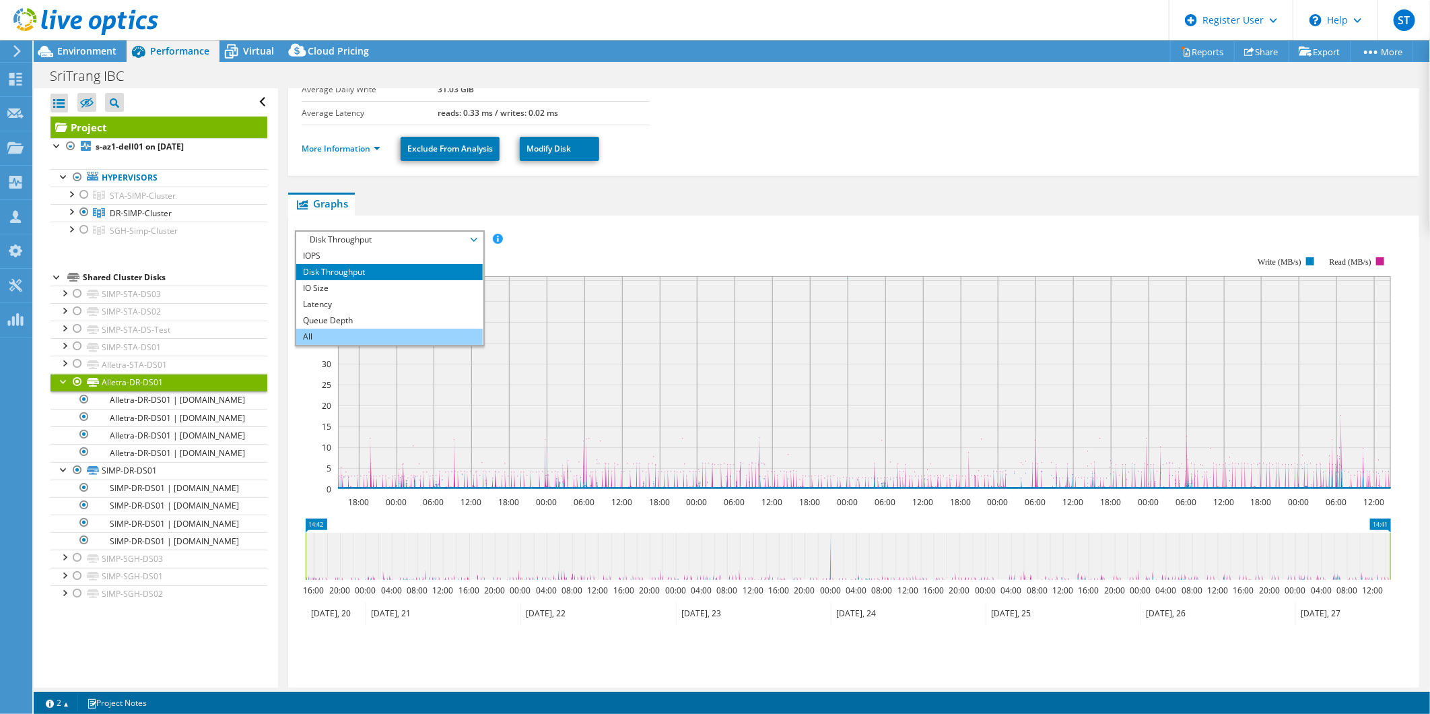
click at [408, 329] on li "All" at bounding box center [389, 337] width 186 height 16
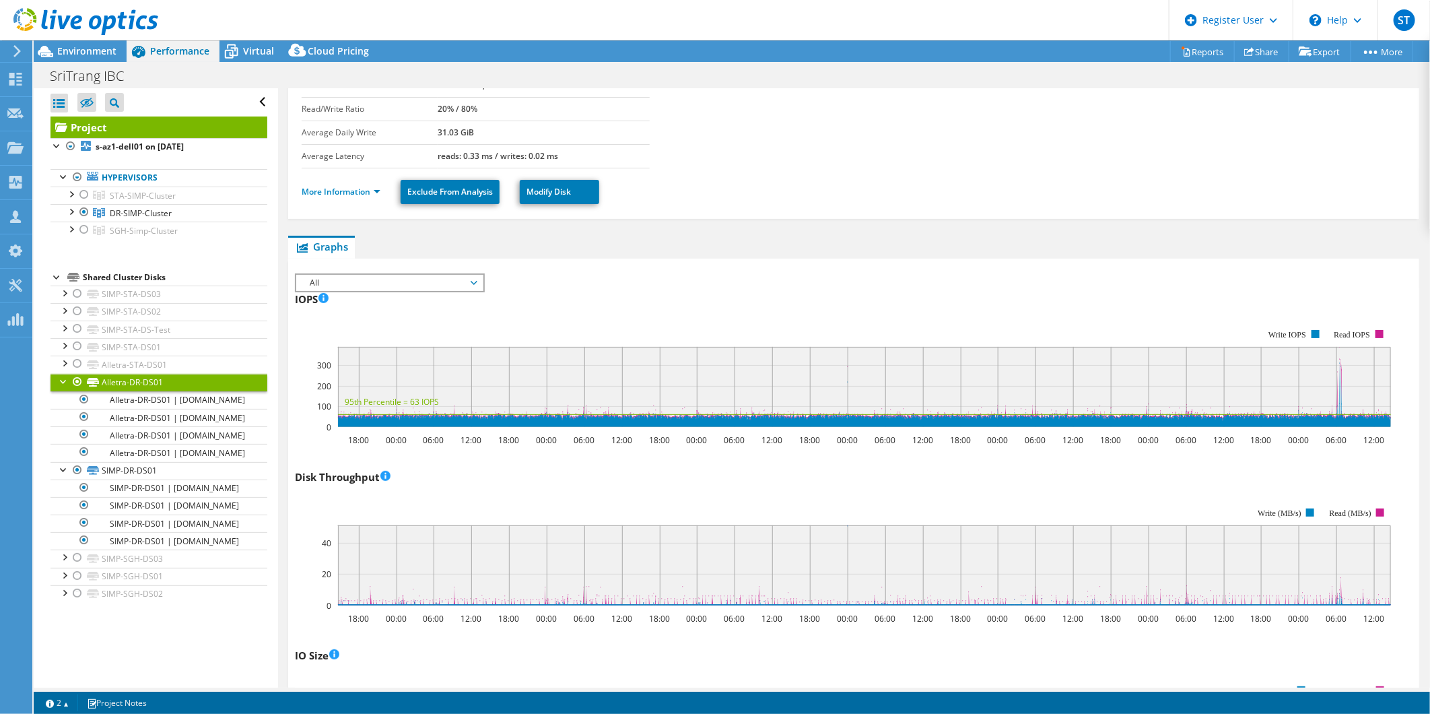
scroll to position [0, 0]
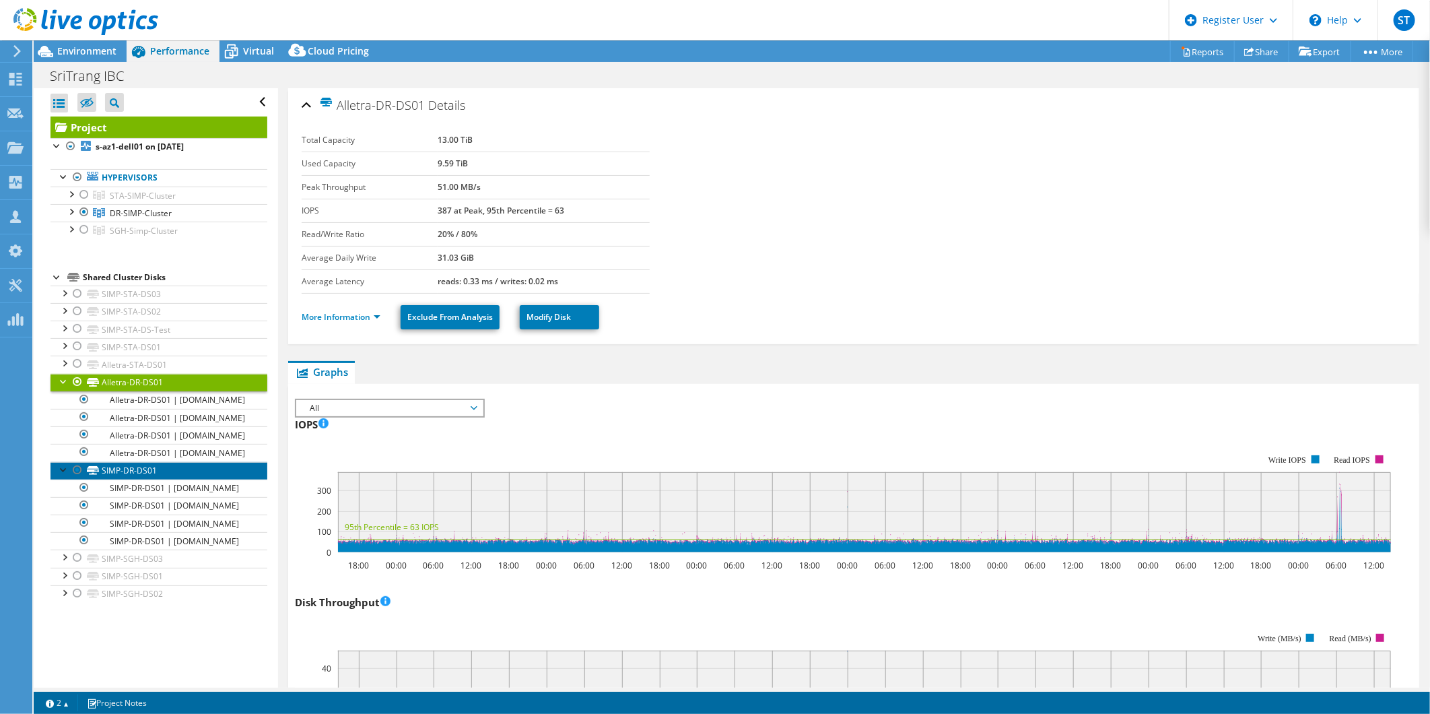
click at [146, 479] on link "SIMP-DR-DS01" at bounding box center [158, 471] width 217 height 18
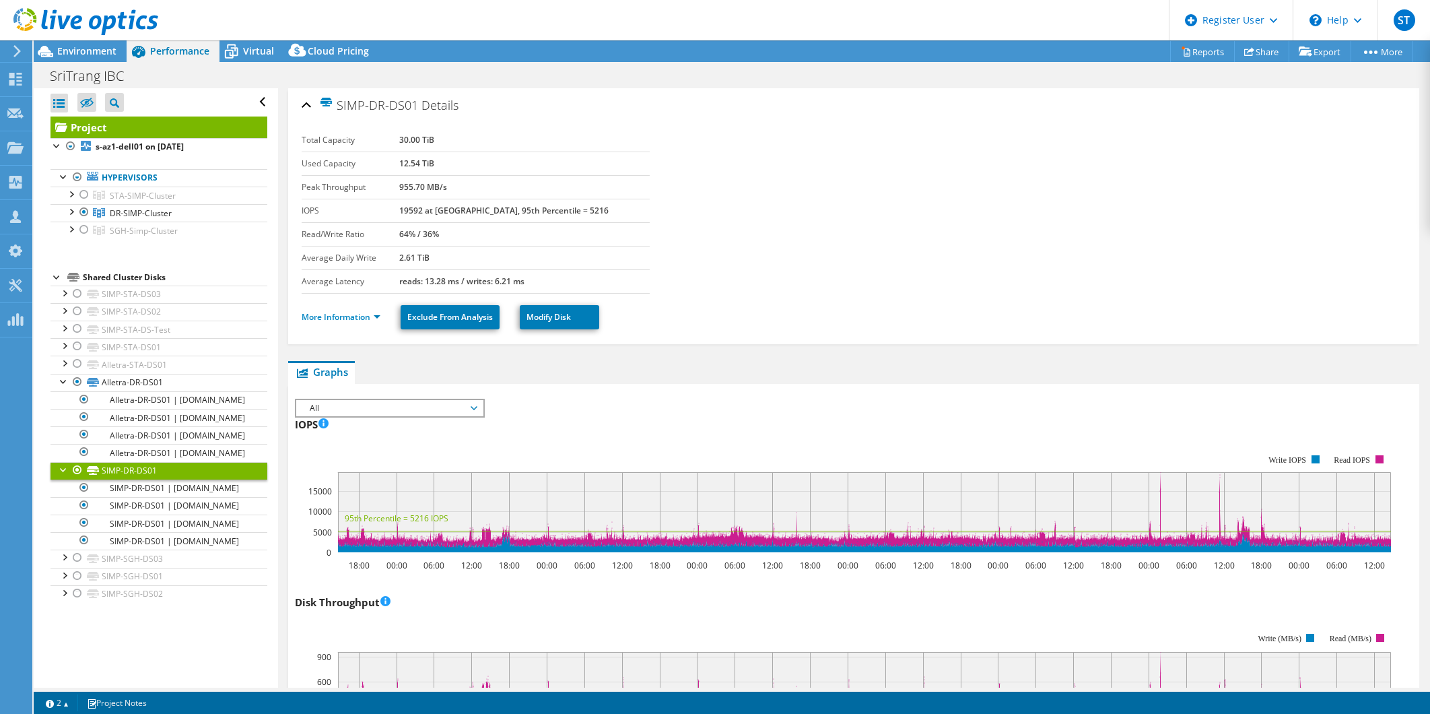
select select "USD"
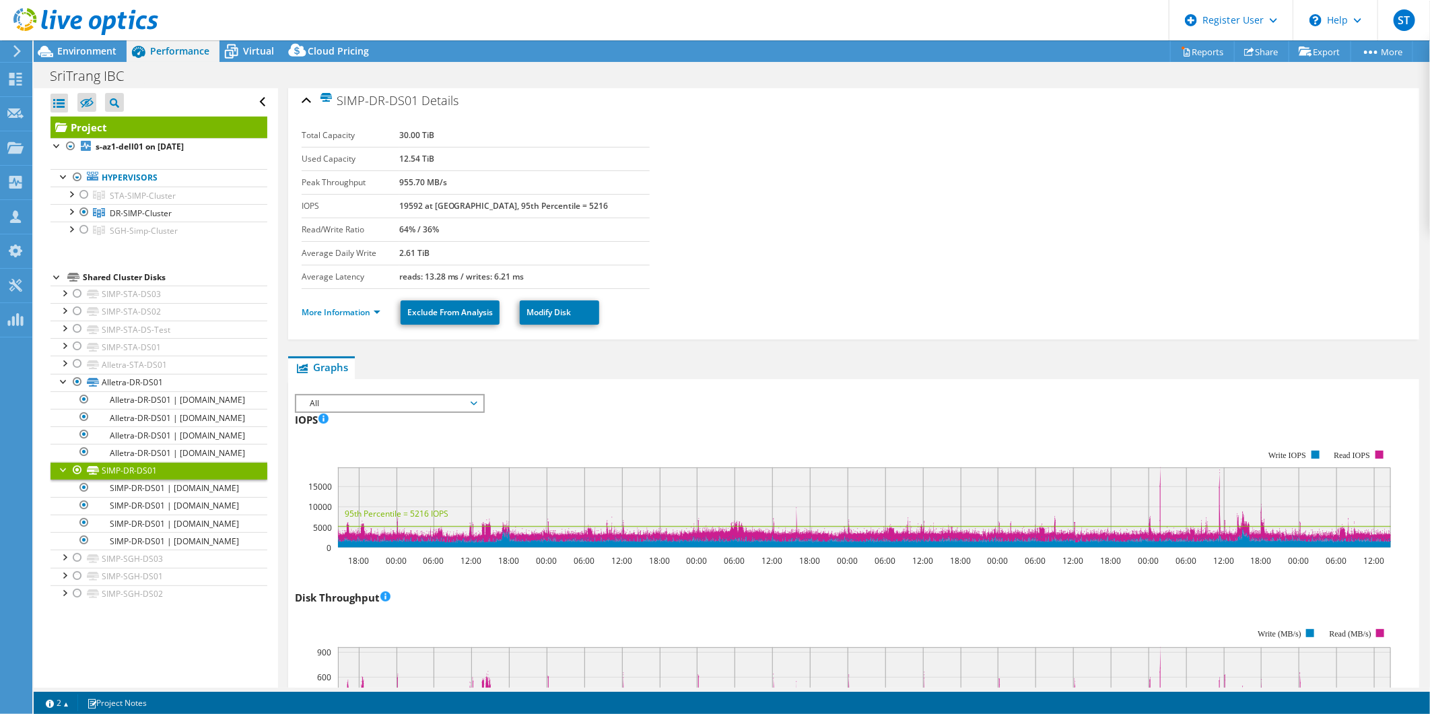
scroll to position [4, 0]
click at [465, 400] on span "All" at bounding box center [389, 404] width 173 height 16
click at [541, 409] on div "IOPS 18:00 00:00 06:00 12:00 18:00 00:00 06:00 12:00 18:00 00:00 06:00 12:00 18…" at bounding box center [854, 488] width 1118 height 158
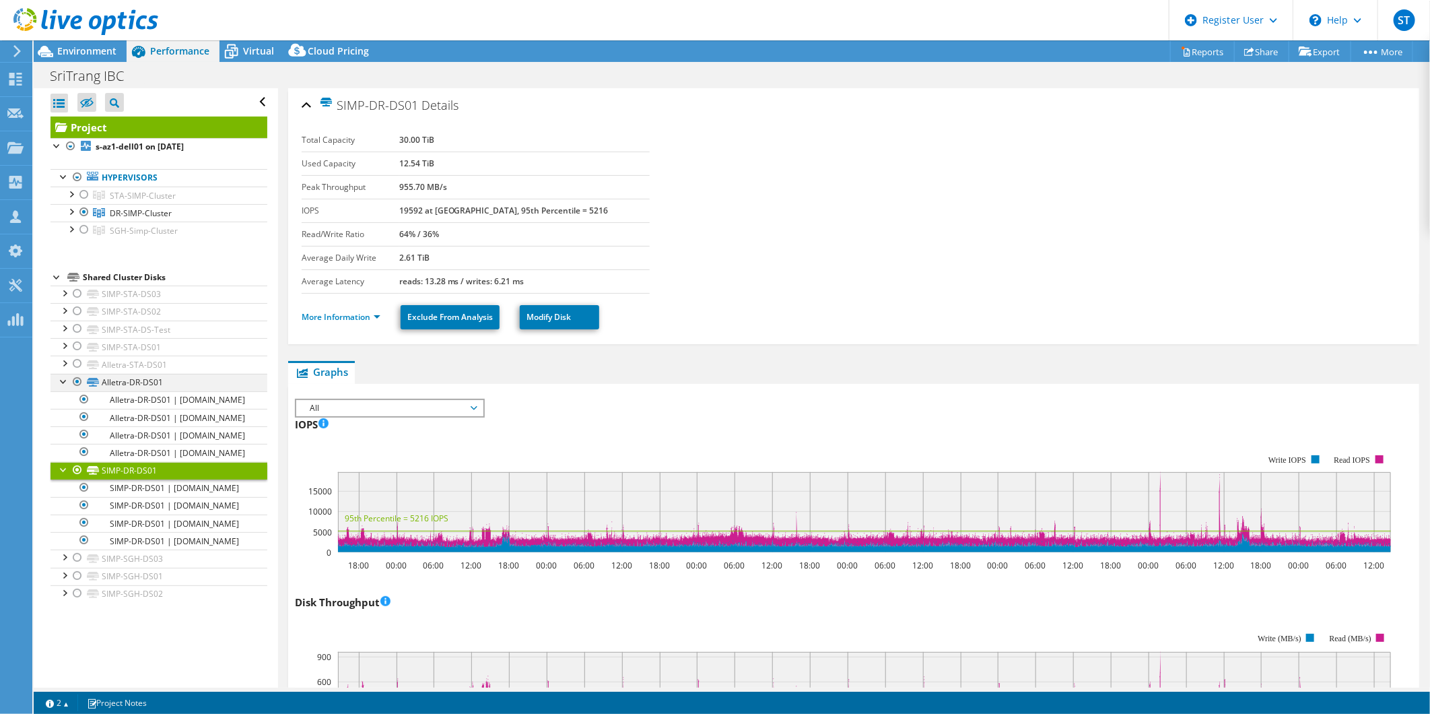
click at [64, 380] on div at bounding box center [63, 380] width 13 height 13
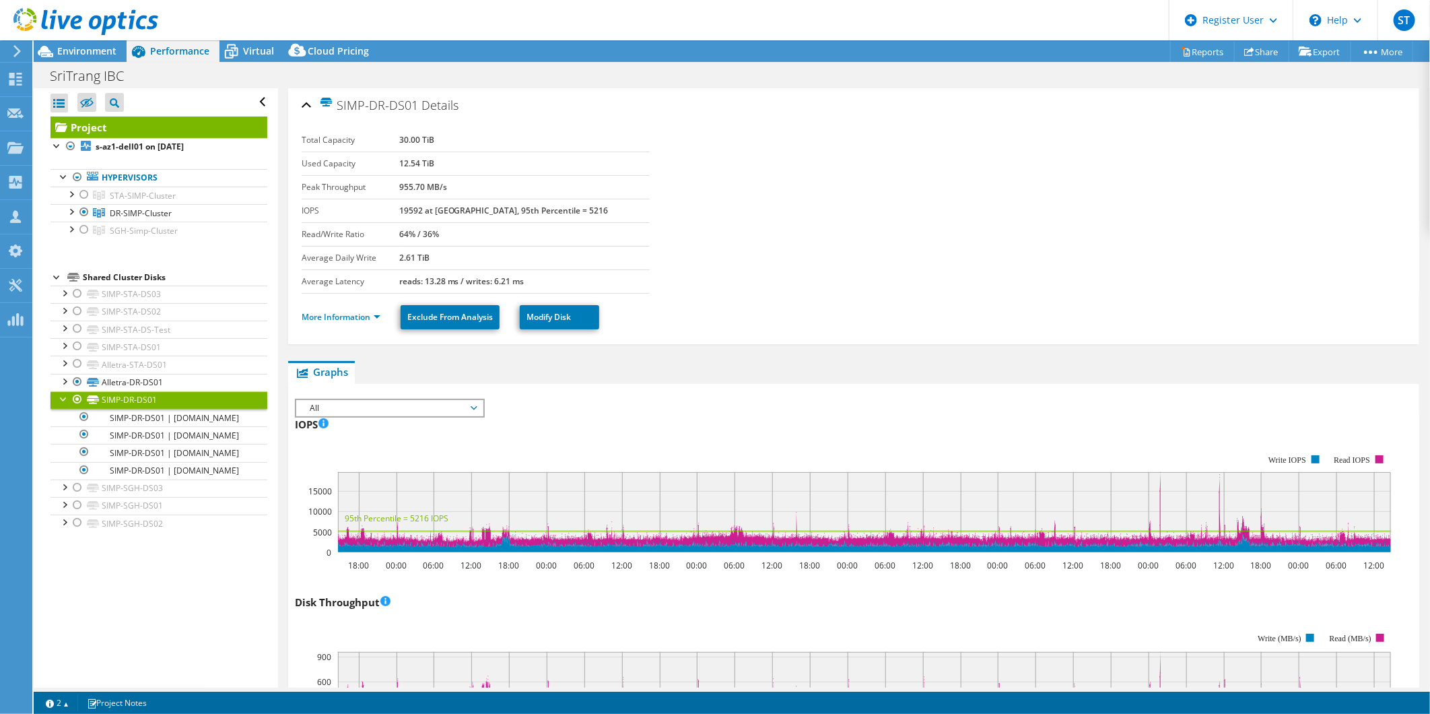
click at [65, 399] on div at bounding box center [63, 397] width 13 height 13
click at [69, 210] on div at bounding box center [70, 210] width 13 height 13
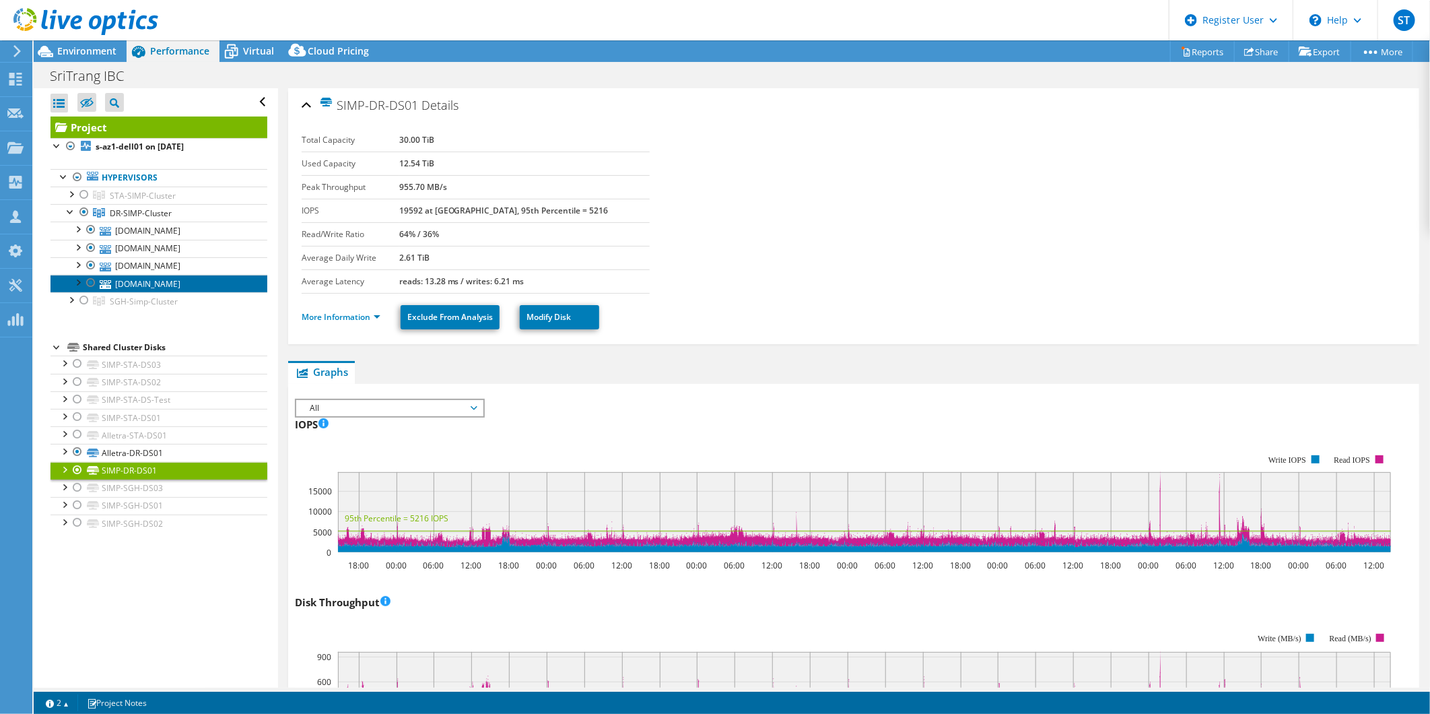
click at [174, 292] on link "[DOMAIN_NAME]" at bounding box center [158, 284] width 217 height 18
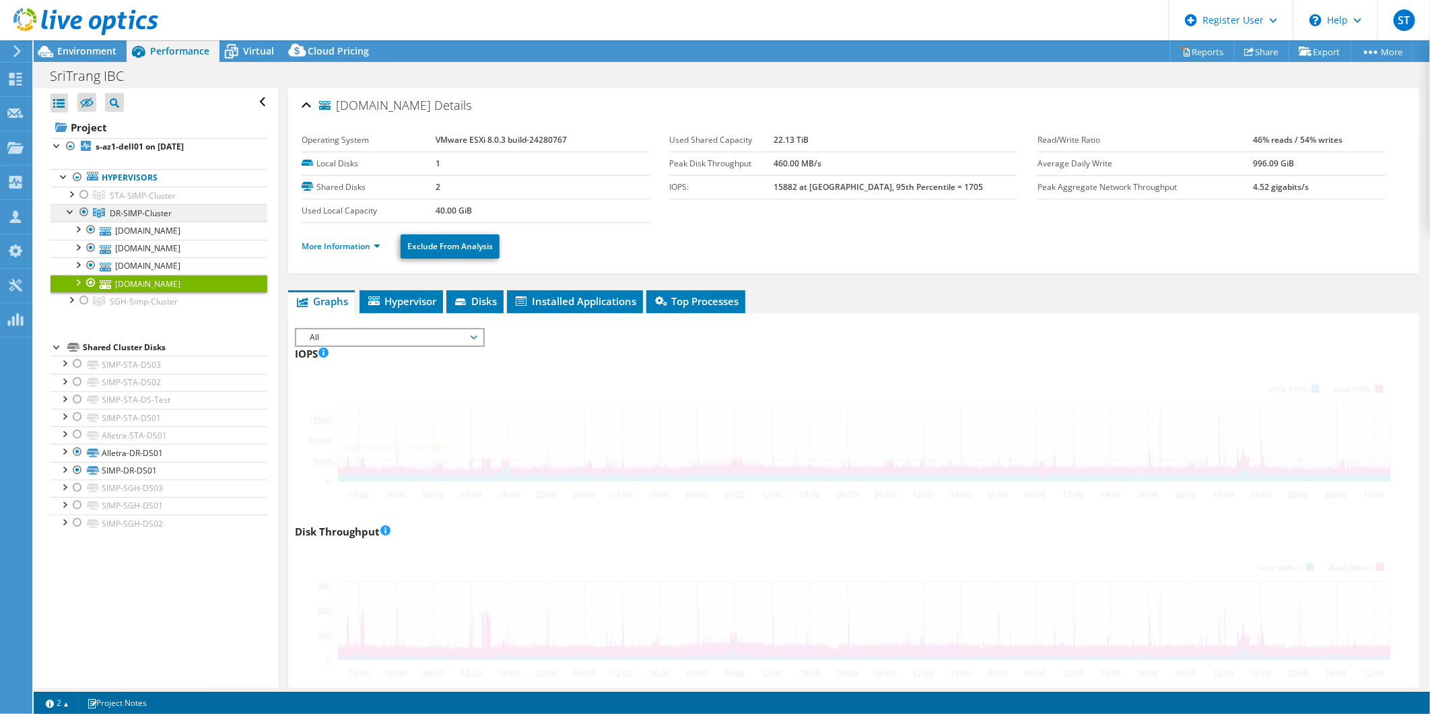
click at [164, 201] on span "DR-SIMP-Cluster" at bounding box center [143, 195] width 66 height 11
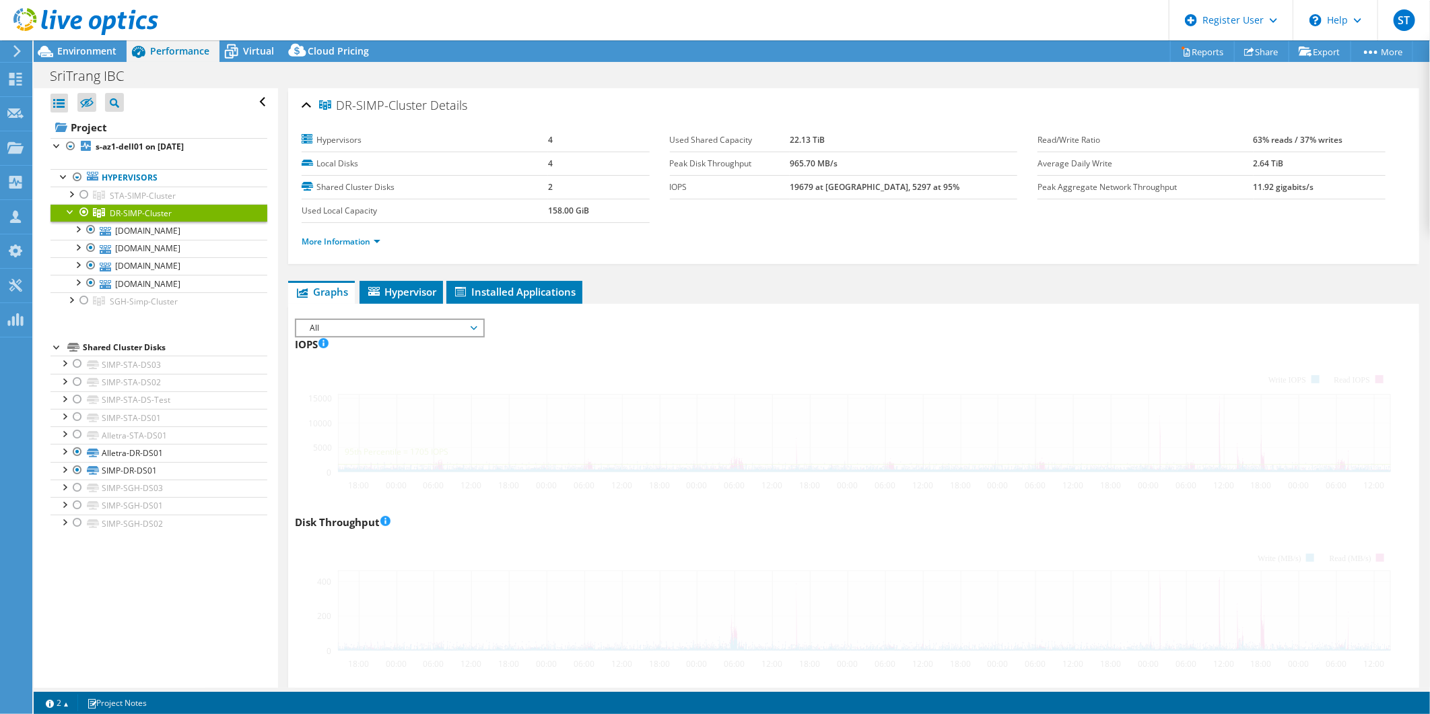
click at [158, 211] on span "DR-SIMP-Cluster" at bounding box center [141, 212] width 62 height 11
click at [371, 323] on span "All" at bounding box center [389, 328] width 173 height 16
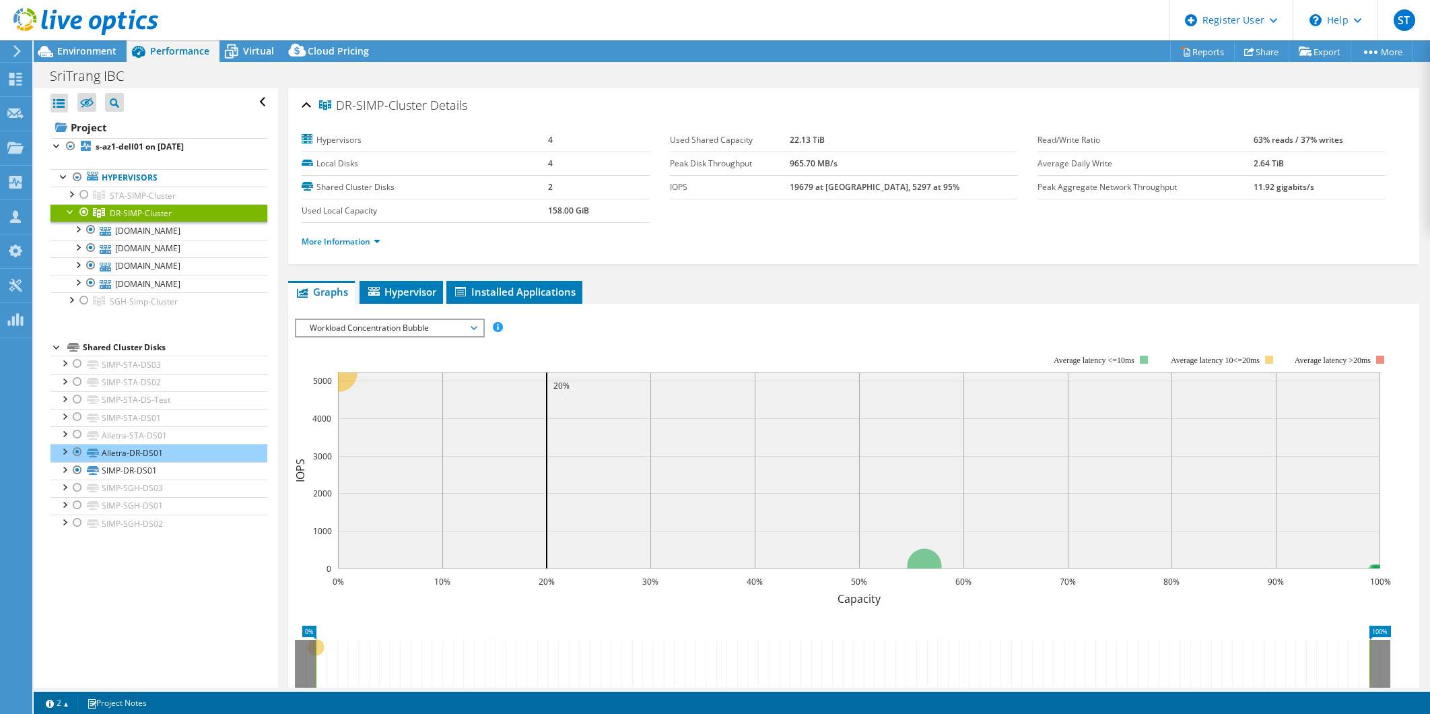
select select "USD"
click at [83, 194] on div at bounding box center [83, 194] width 13 height 16
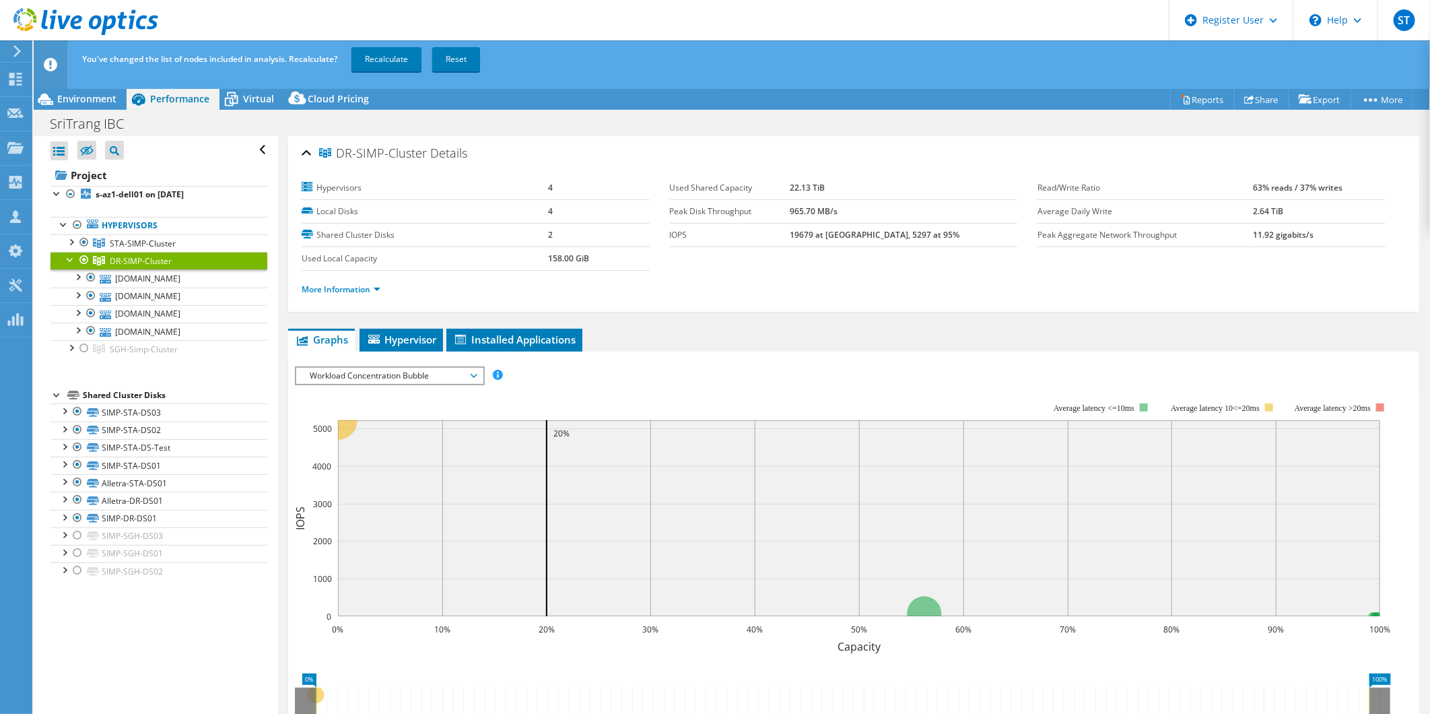
click at [84, 264] on div at bounding box center [83, 260] width 13 height 16
click at [373, 64] on link "Recalculate" at bounding box center [386, 59] width 70 height 24
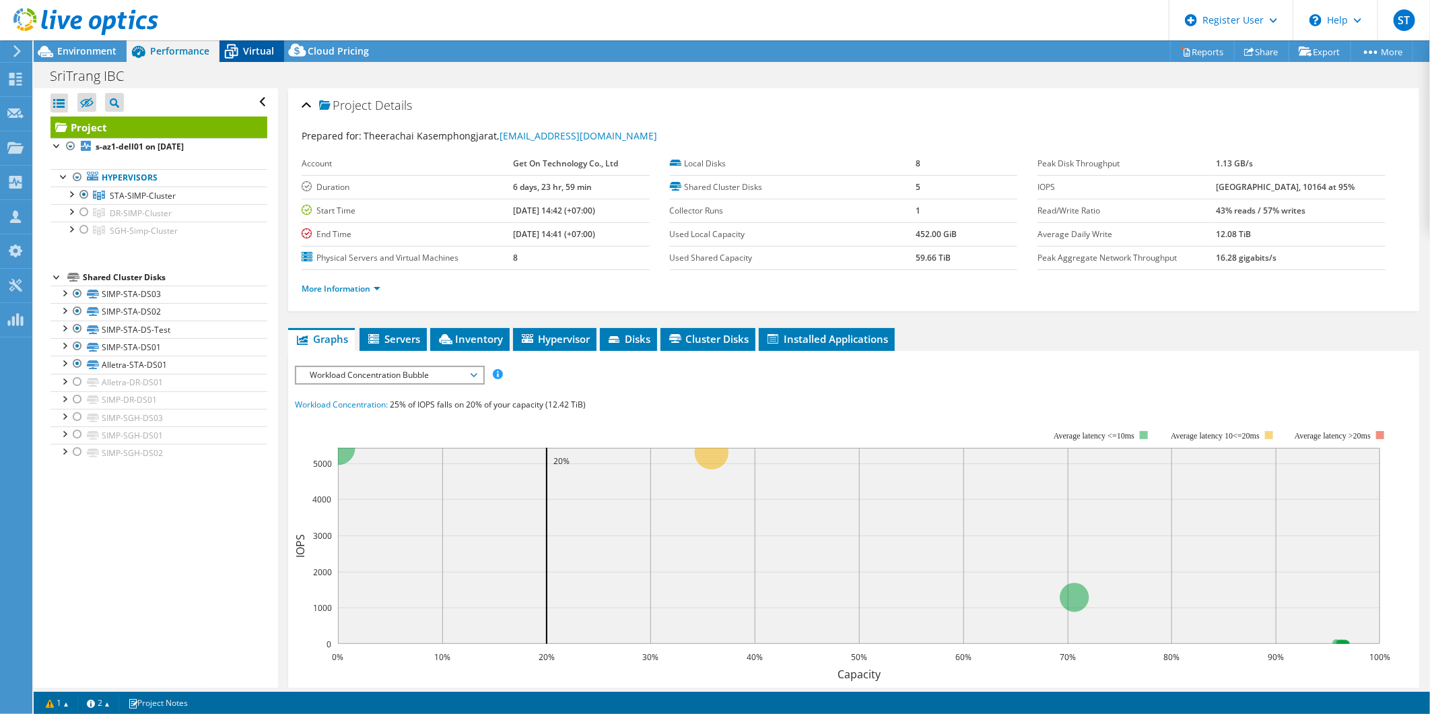
click at [263, 55] on span "Virtual" at bounding box center [258, 50] width 31 height 13
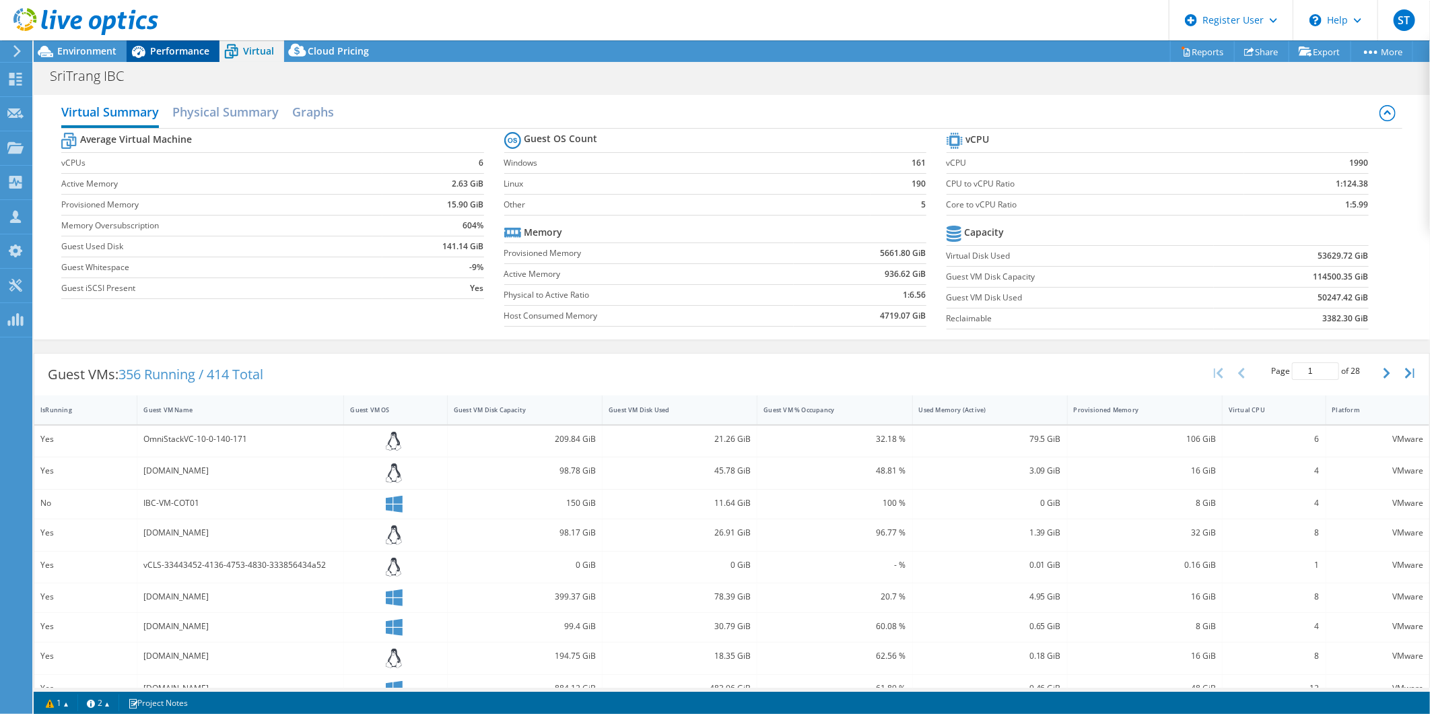
click at [190, 54] on span "Performance" at bounding box center [179, 50] width 59 height 13
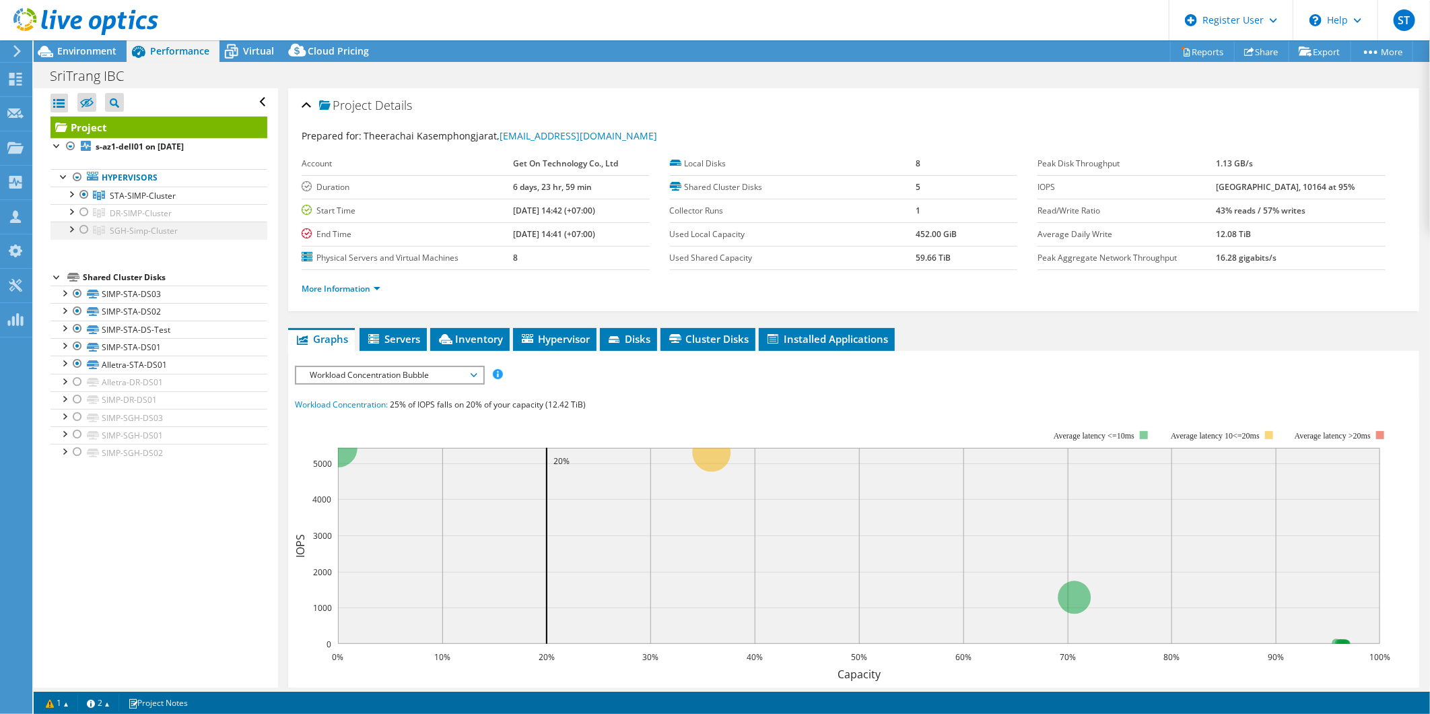
click at [85, 229] on div at bounding box center [83, 229] width 13 height 16
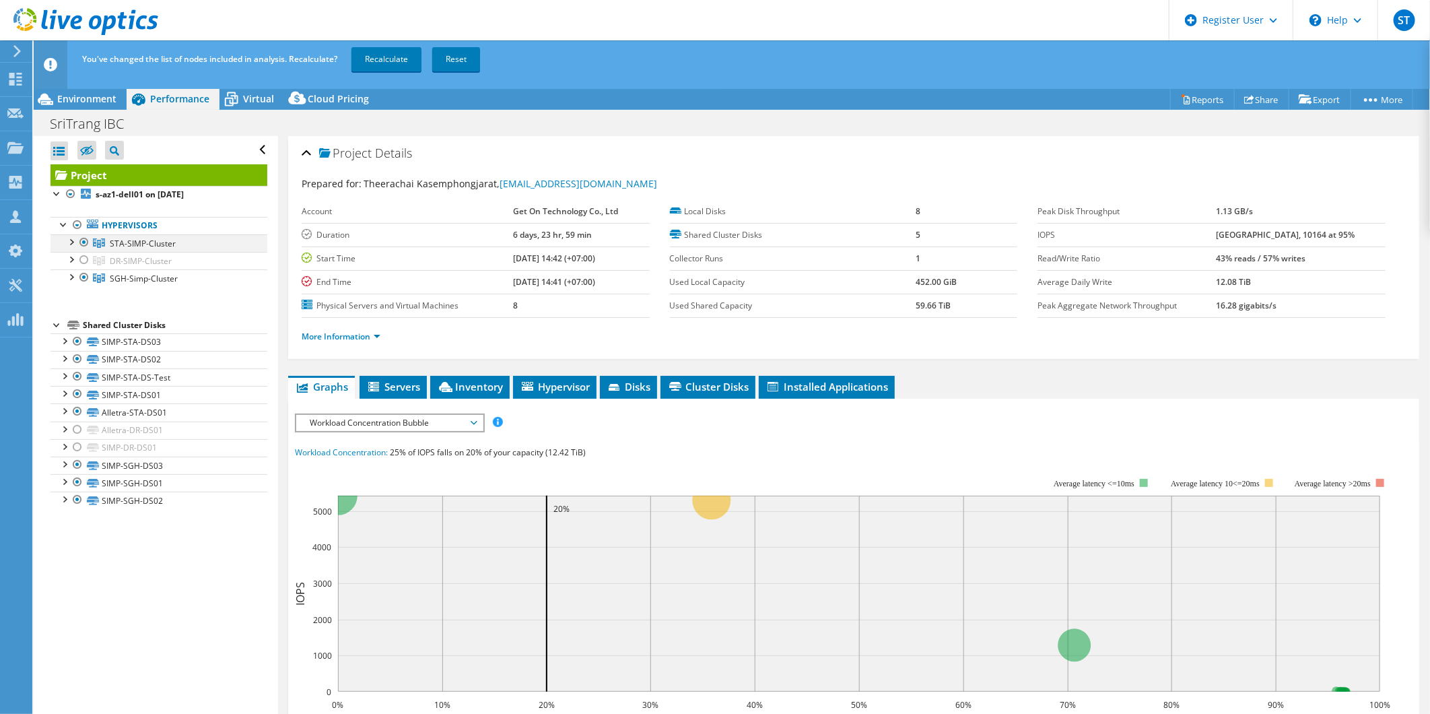
click at [83, 238] on div at bounding box center [83, 242] width 13 height 16
click at [369, 59] on link "Recalculate" at bounding box center [386, 59] width 70 height 24
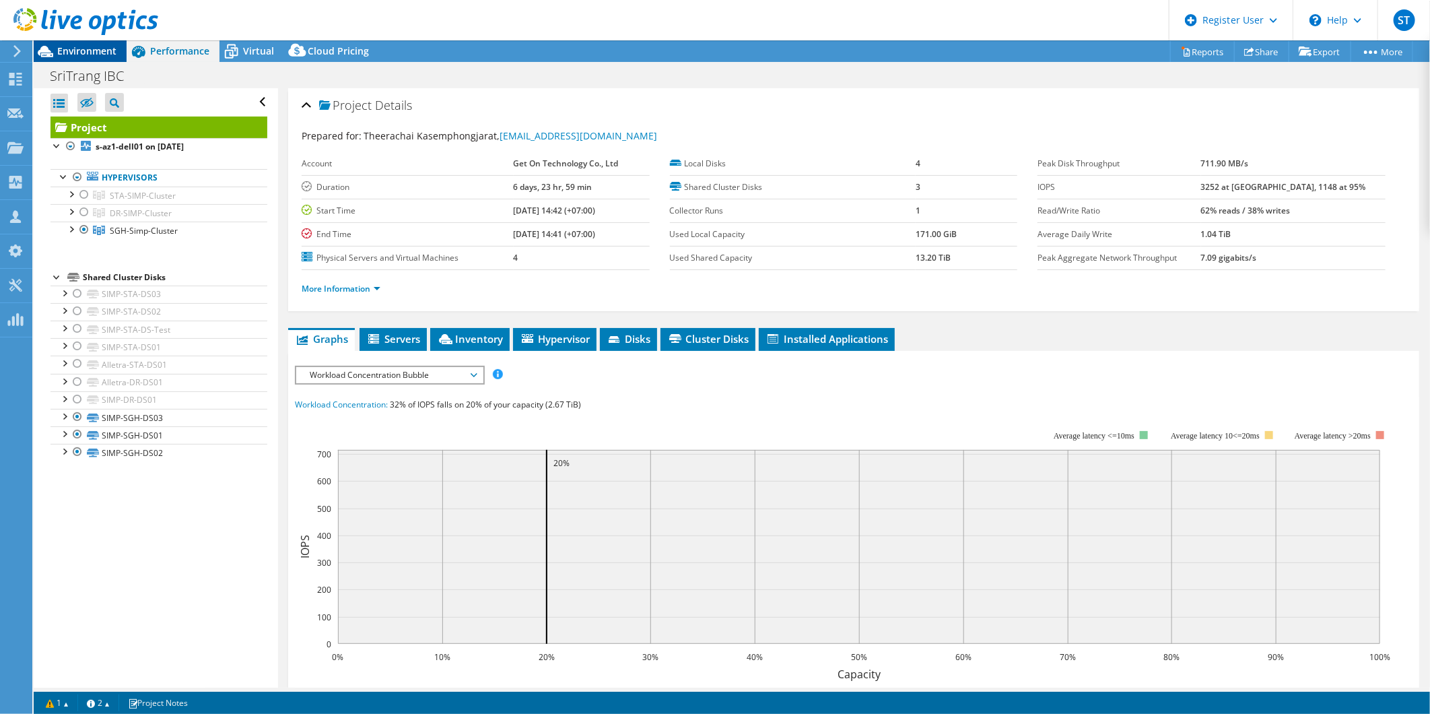
click at [81, 57] on div "Environment" at bounding box center [80, 51] width 93 height 22
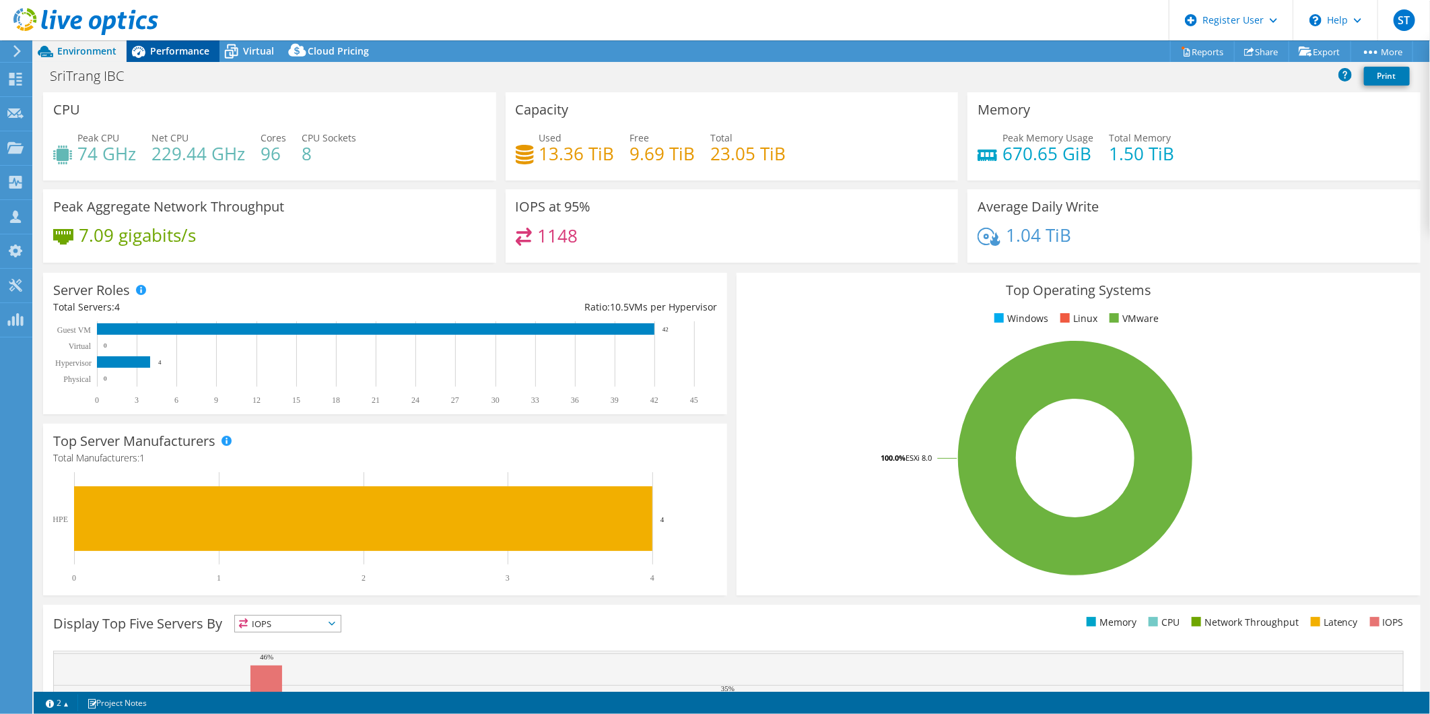
click at [196, 44] on span "Performance" at bounding box center [179, 50] width 59 height 13
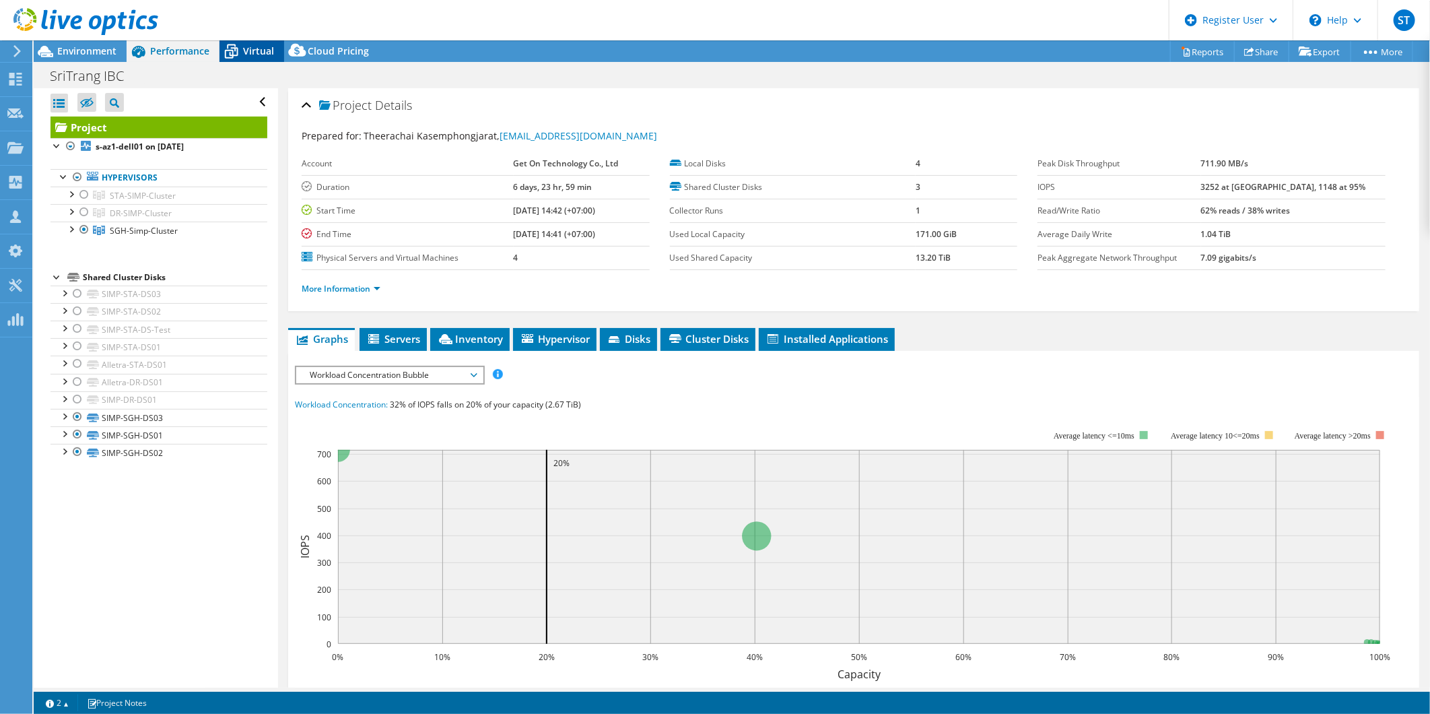
click at [264, 47] on span "Virtual" at bounding box center [258, 50] width 31 height 13
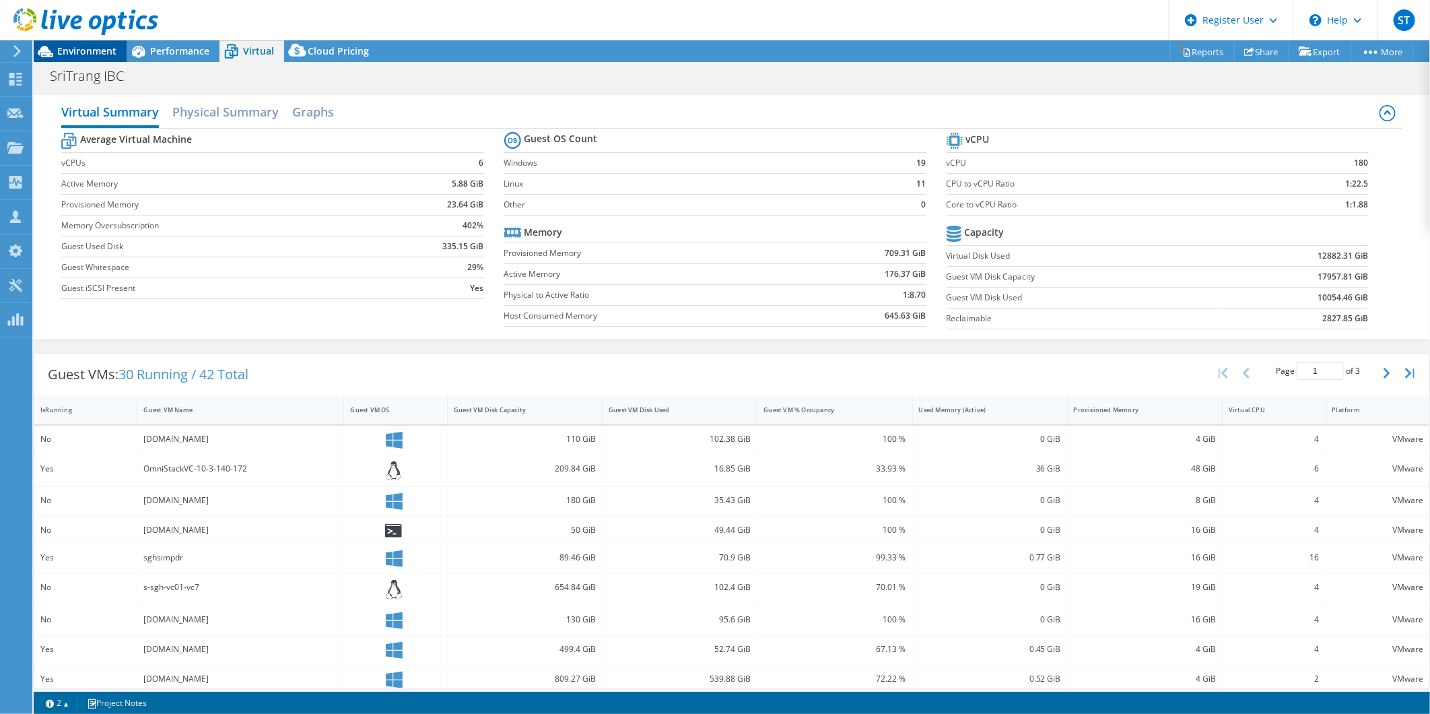
click at [58, 61] on div "Environment" at bounding box center [80, 51] width 93 height 22
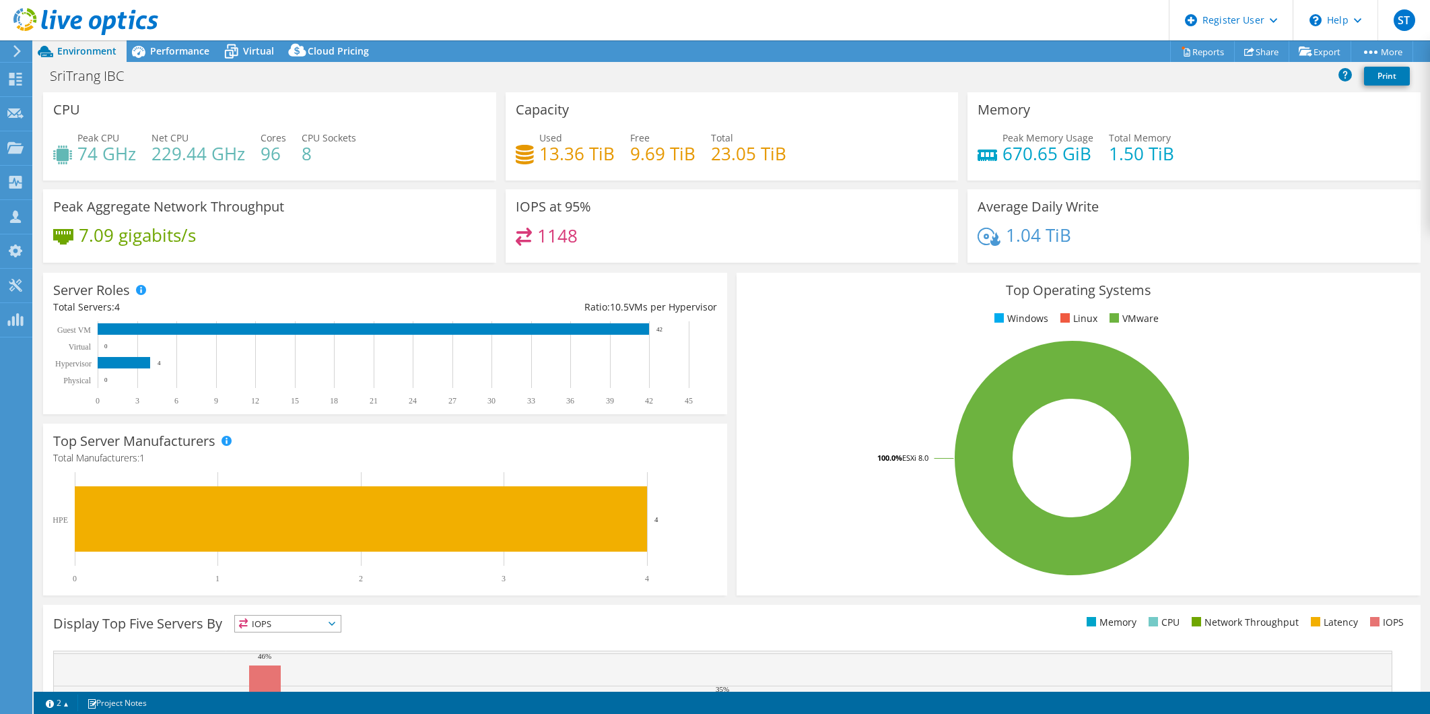
select select "USD"
